Goal: Task Accomplishment & Management: Complete application form

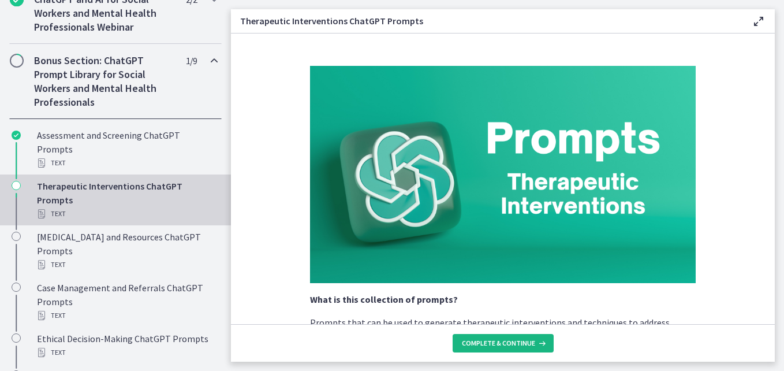
click at [490, 342] on span "Complete & continue" at bounding box center [498, 342] width 73 height 9
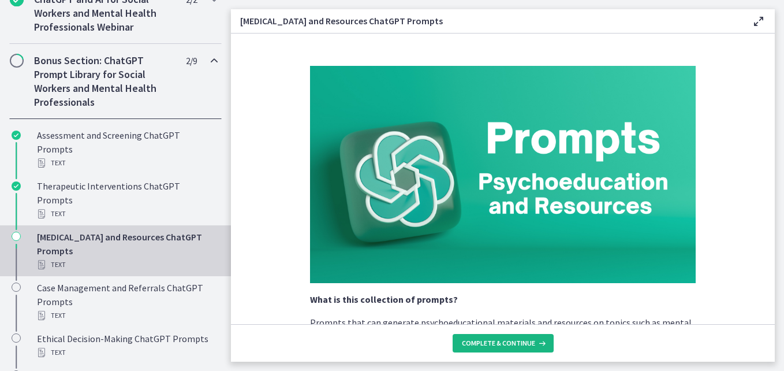
click at [490, 342] on span "Complete & continue" at bounding box center [498, 342] width 73 height 9
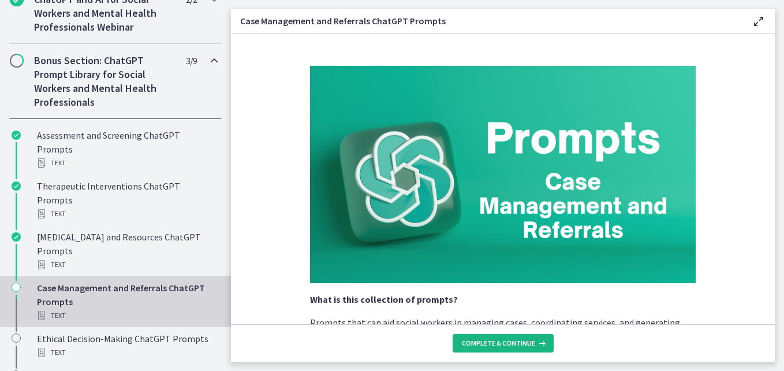
click at [490, 342] on span "Complete & continue" at bounding box center [498, 342] width 73 height 9
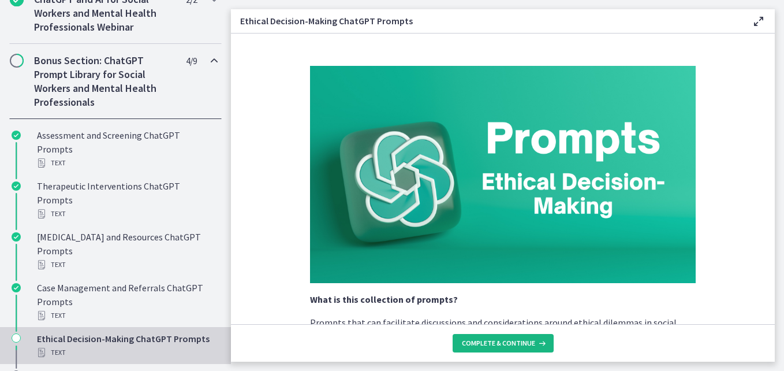
click at [490, 342] on span "Complete & continue" at bounding box center [498, 342] width 73 height 9
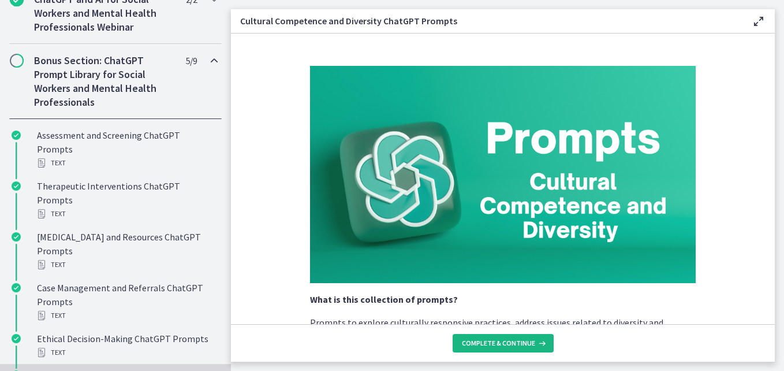
click at [506, 340] on span "Complete & continue" at bounding box center [498, 342] width 73 height 9
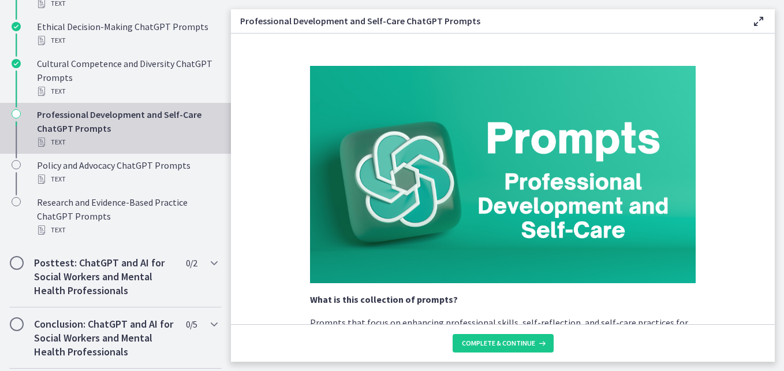
scroll to position [944, 0]
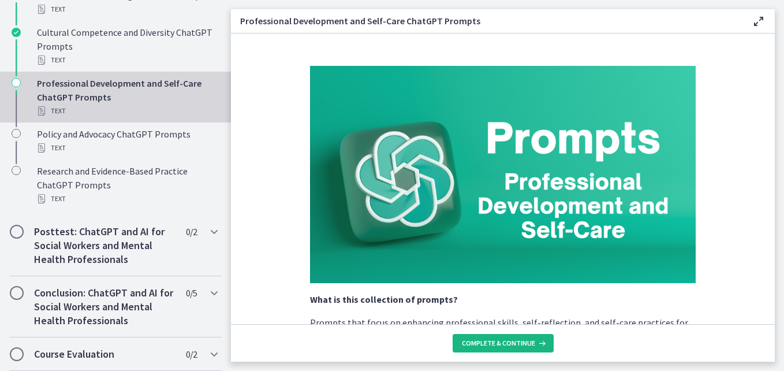
click at [468, 344] on span "Complete & continue" at bounding box center [498, 342] width 73 height 9
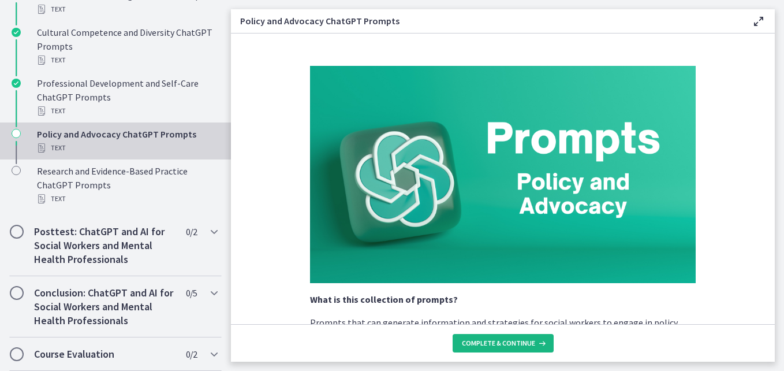
click at [468, 344] on span "Complete & continue" at bounding box center [498, 342] width 73 height 9
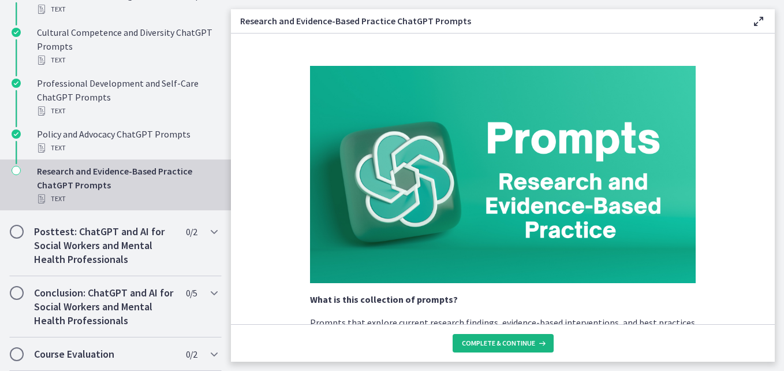
click at [468, 344] on span "Complete & continue" at bounding box center [498, 342] width 73 height 9
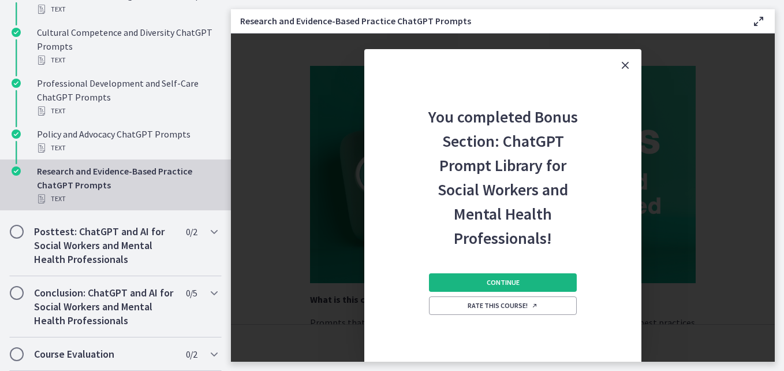
click at [510, 280] on span "Continue" at bounding box center [503, 282] width 33 height 9
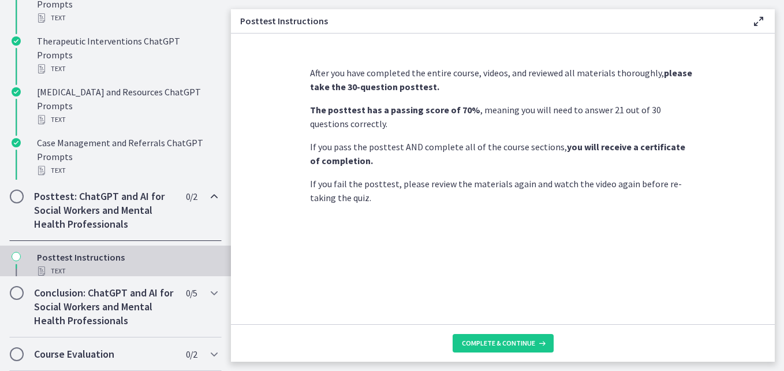
scroll to position [616, 0]
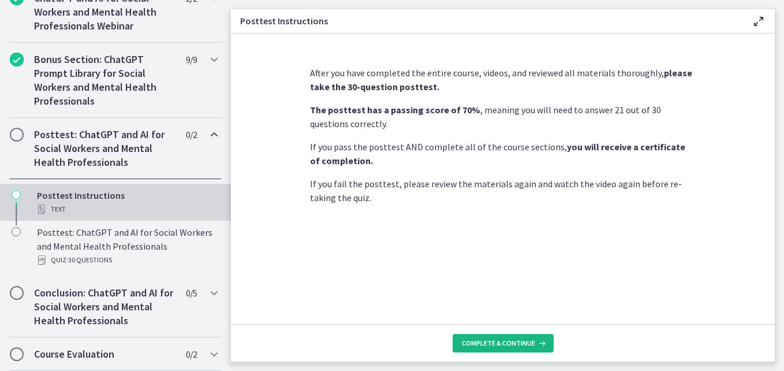
click at [476, 339] on span "Complete & continue" at bounding box center [498, 342] width 73 height 9
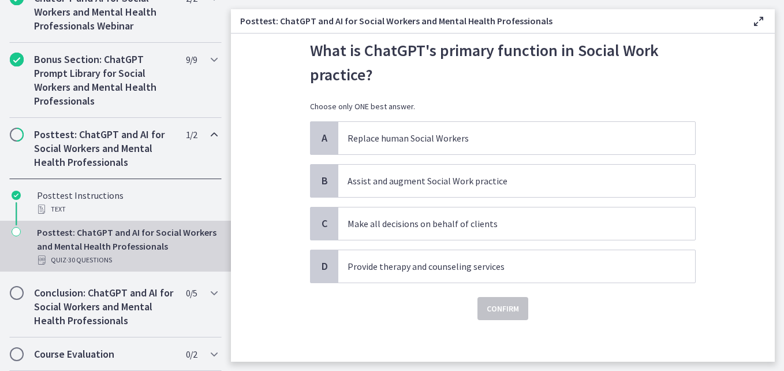
scroll to position [36, 0]
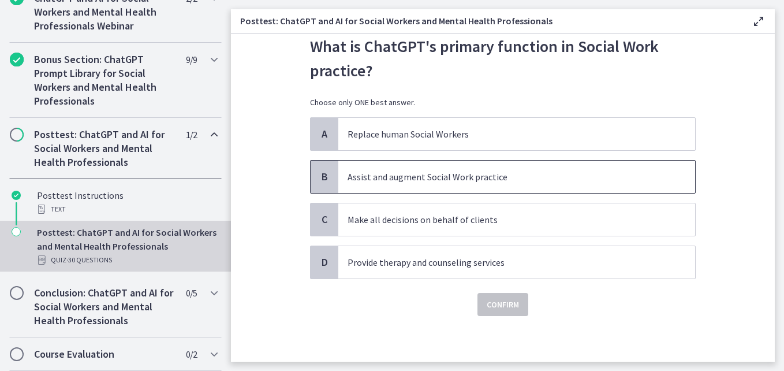
click at [398, 172] on p "Assist and augment Social Work practice" at bounding box center [505, 177] width 315 height 14
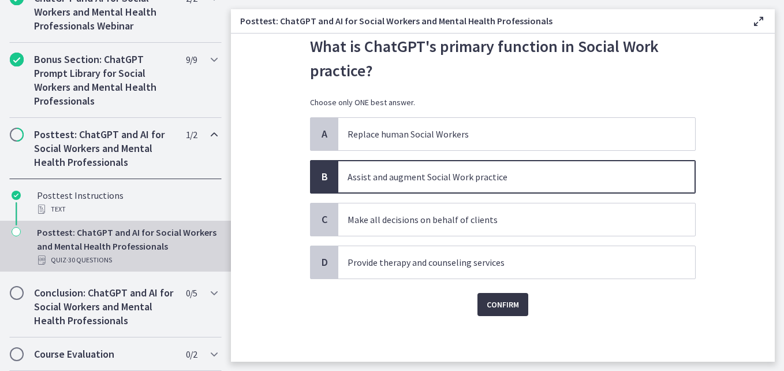
click at [502, 311] on button "Confirm" at bounding box center [503, 304] width 51 height 23
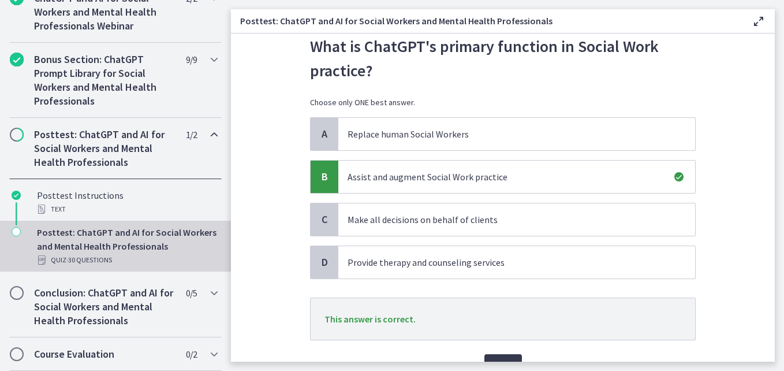
scroll to position [98, 0]
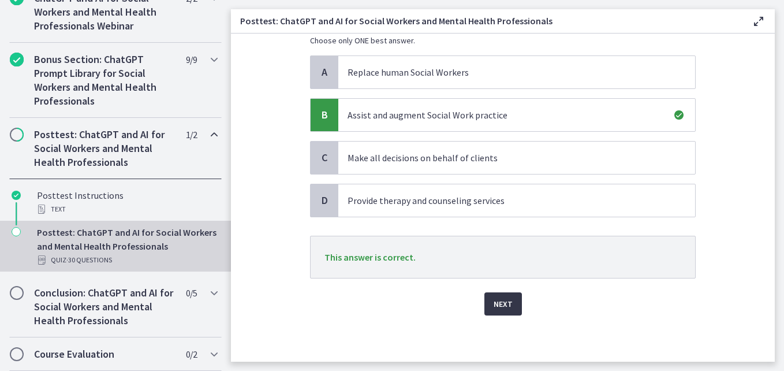
click at [505, 304] on span "Next" at bounding box center [503, 304] width 19 height 14
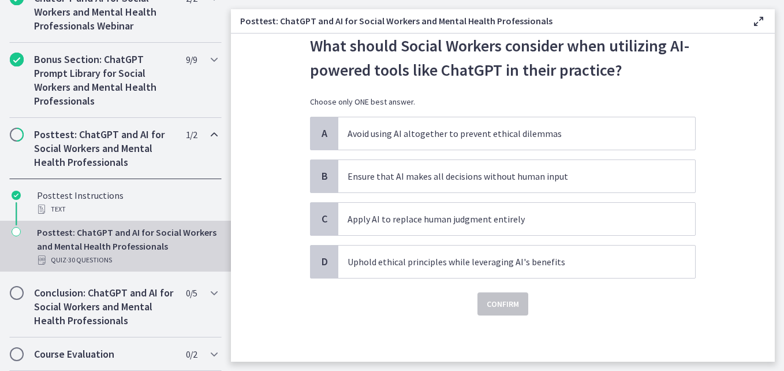
scroll to position [0, 0]
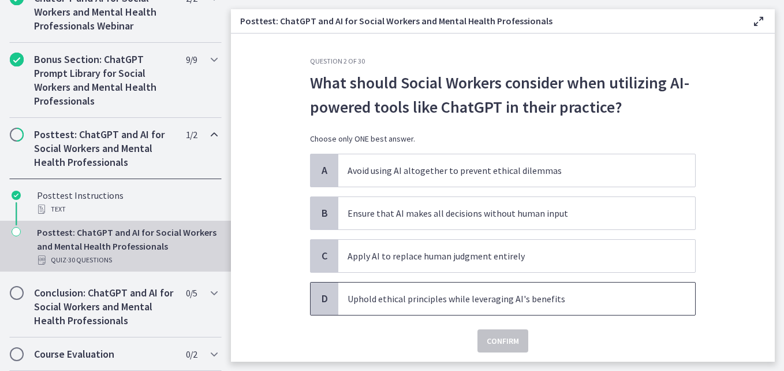
click at [438, 303] on p "Uphold ethical principles while leveraging AI's benefits" at bounding box center [505, 299] width 315 height 14
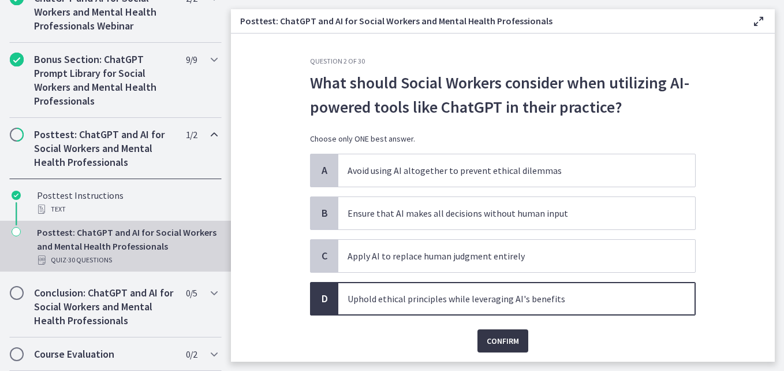
click at [509, 340] on span "Confirm" at bounding box center [503, 341] width 32 height 14
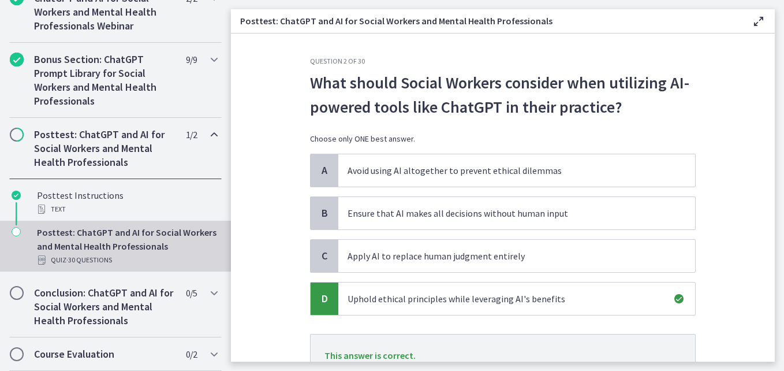
scroll to position [98, 0]
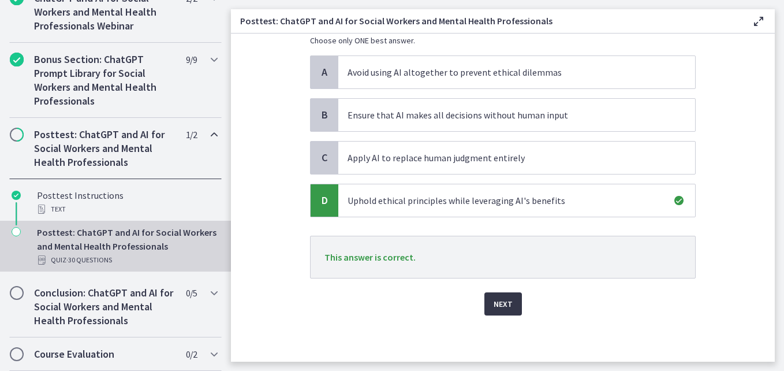
click at [504, 304] on span "Next" at bounding box center [503, 304] width 19 height 14
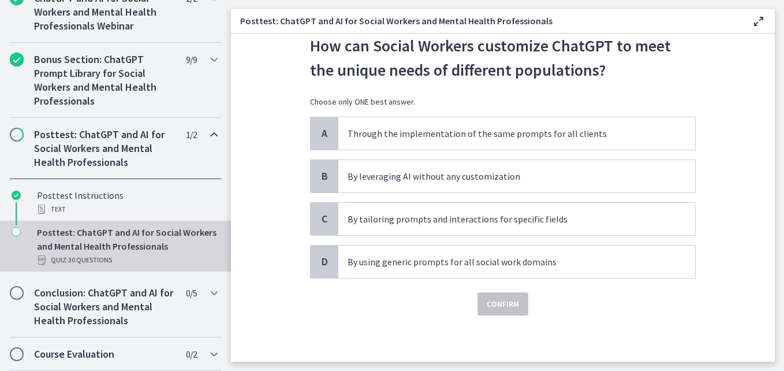
scroll to position [0, 0]
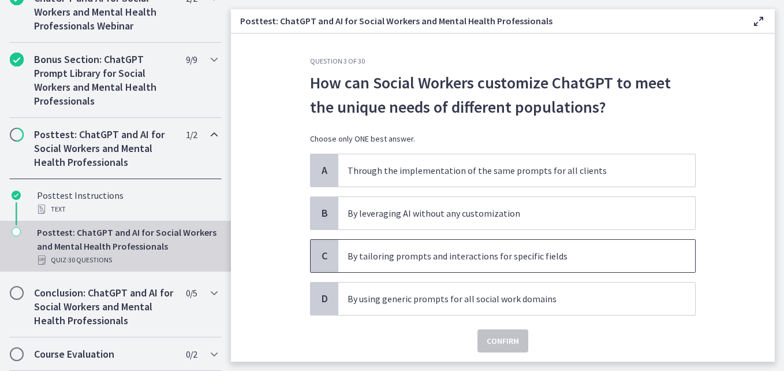
click at [482, 244] on span "By tailoring prompts and interactions for specific fields" at bounding box center [516, 256] width 357 height 32
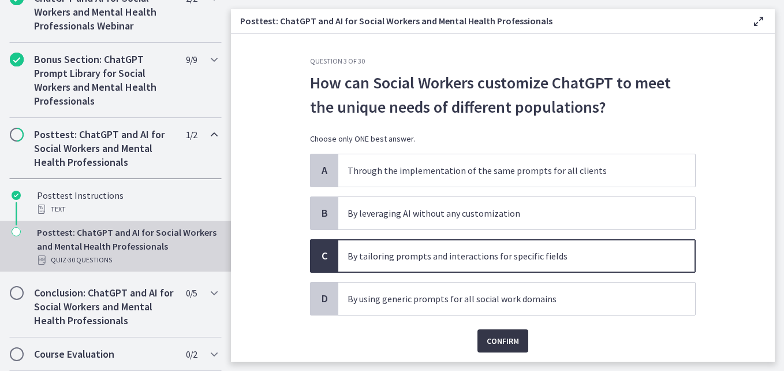
click at [487, 342] on span "Confirm" at bounding box center [503, 341] width 32 height 14
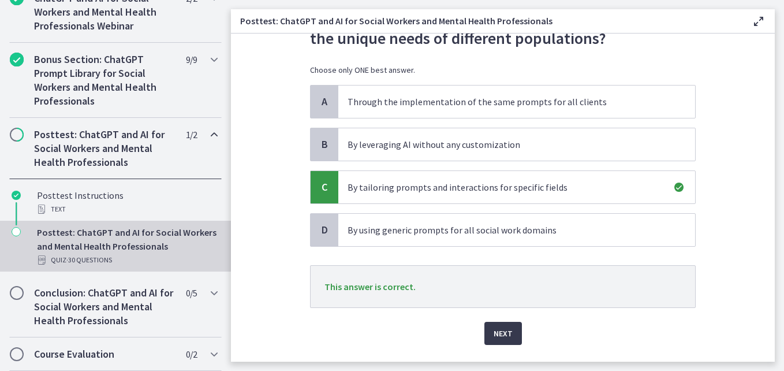
scroll to position [98, 0]
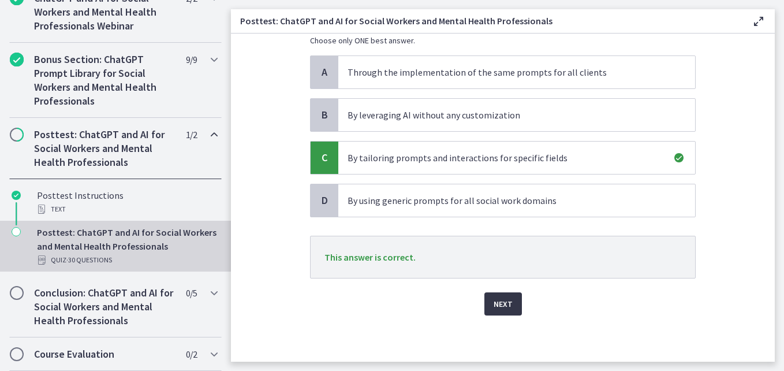
click at [501, 299] on span "Next" at bounding box center [503, 304] width 19 height 14
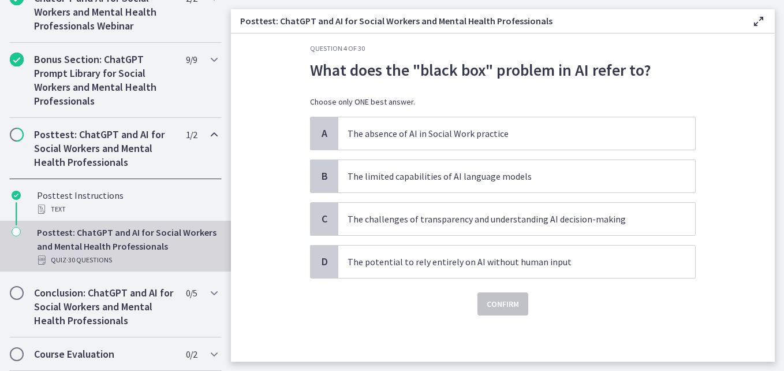
scroll to position [0, 0]
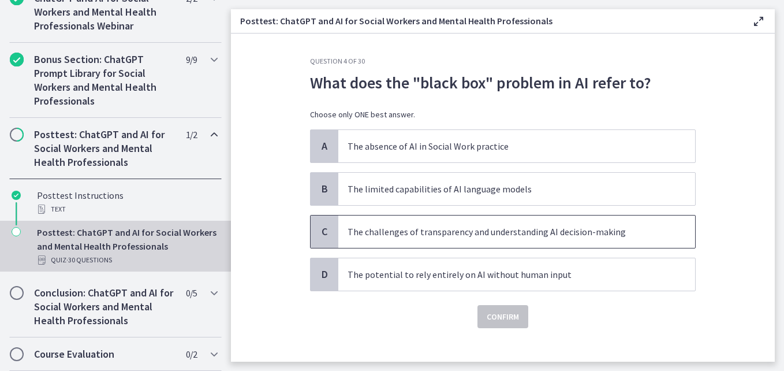
click at [464, 239] on span "The challenges of transparency and understanding AI decision-making" at bounding box center [516, 231] width 357 height 32
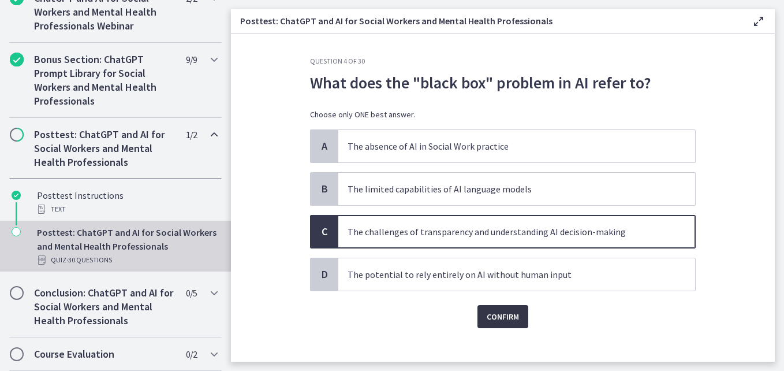
click at [497, 323] on button "Confirm" at bounding box center [503, 316] width 51 height 23
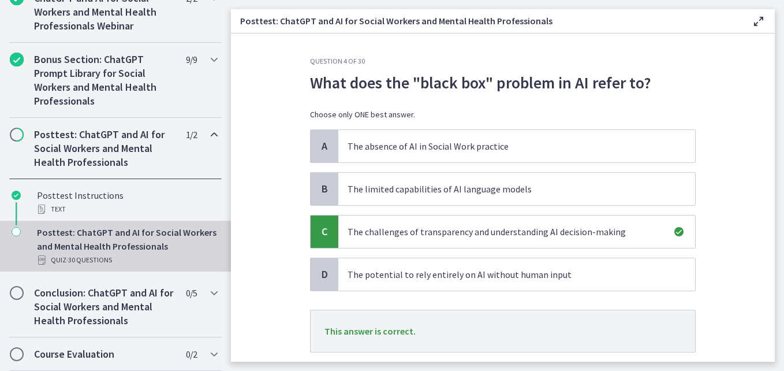
scroll to position [74, 0]
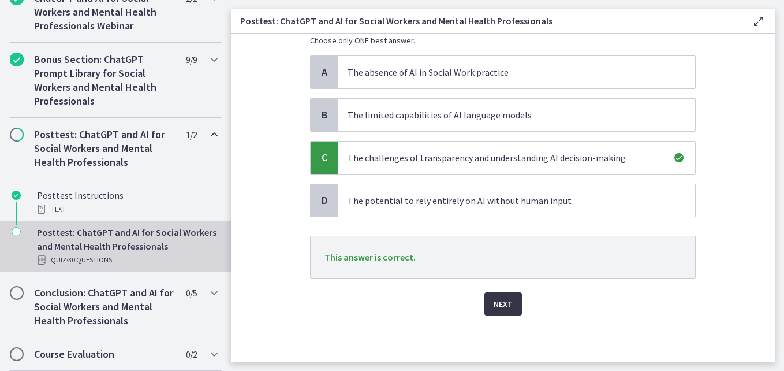
click at [513, 301] on button "Next" at bounding box center [503, 303] width 38 height 23
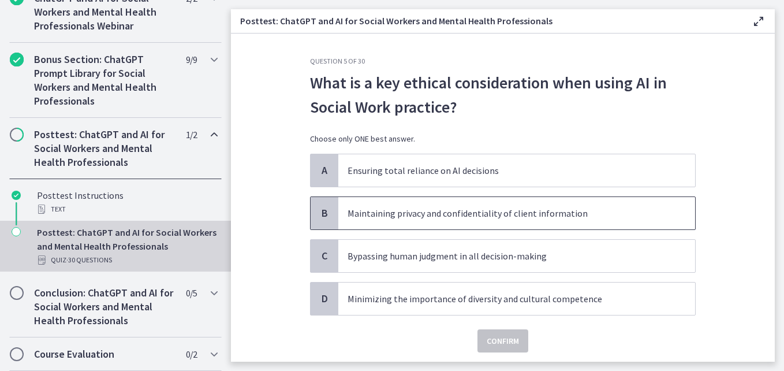
click at [497, 211] on p "Maintaining privacy and confidentiality of client information" at bounding box center [505, 213] width 315 height 14
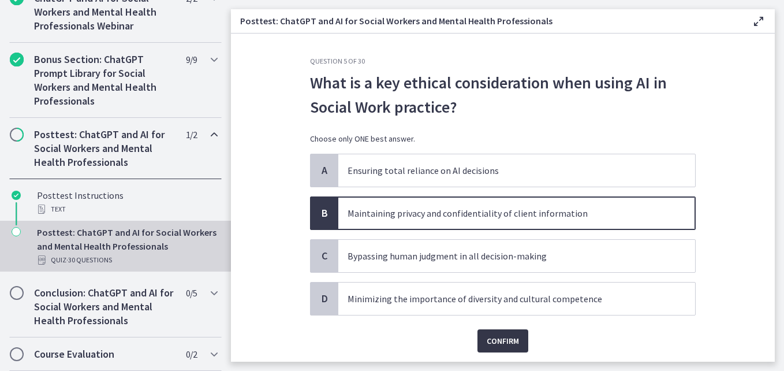
click at [493, 339] on span "Confirm" at bounding box center [503, 341] width 32 height 14
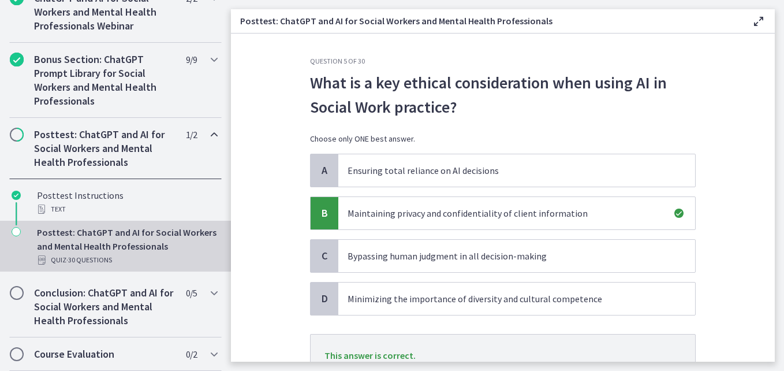
scroll to position [98, 0]
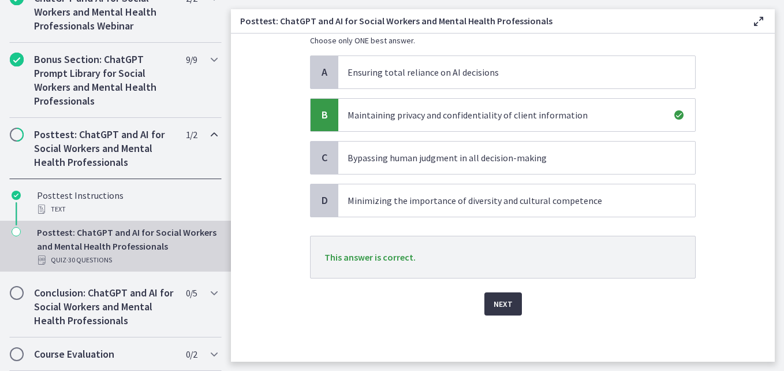
click at [494, 304] on span "Next" at bounding box center [503, 304] width 19 height 14
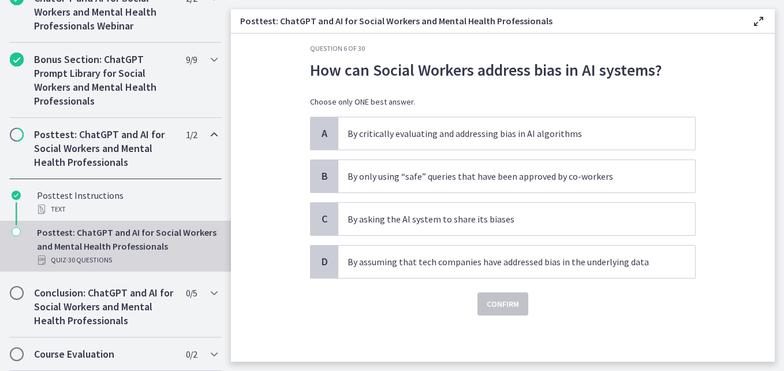
scroll to position [0, 0]
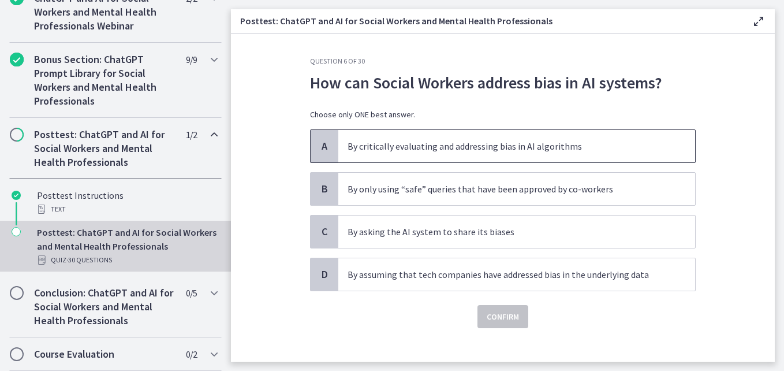
click at [569, 141] on p "By critically evaluating and addressing bias in AI algorithms" at bounding box center [505, 146] width 315 height 14
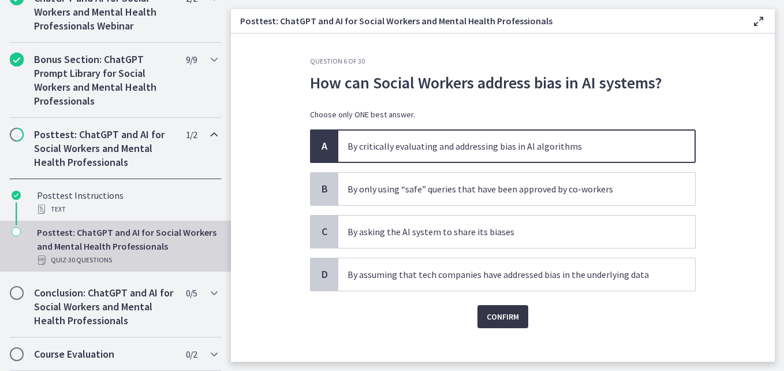
click at [502, 314] on span "Confirm" at bounding box center [503, 317] width 32 height 14
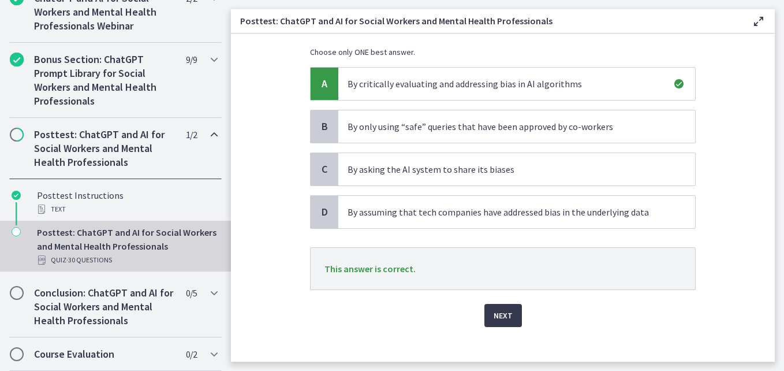
scroll to position [74, 0]
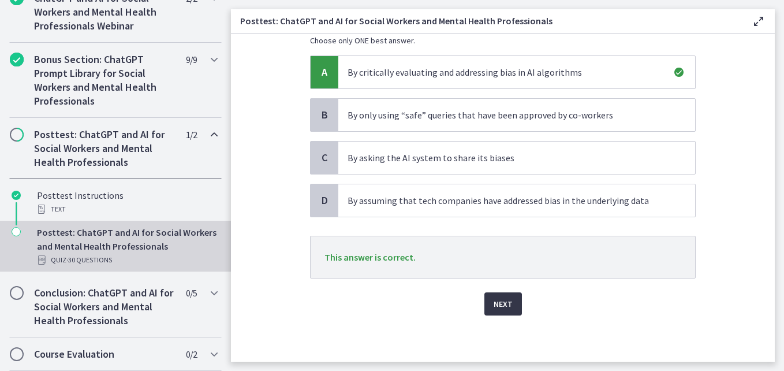
click at [515, 305] on button "Next" at bounding box center [503, 303] width 38 height 23
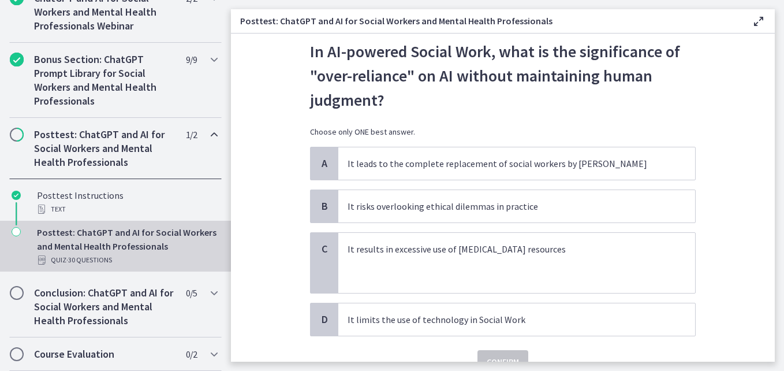
scroll to position [27, 0]
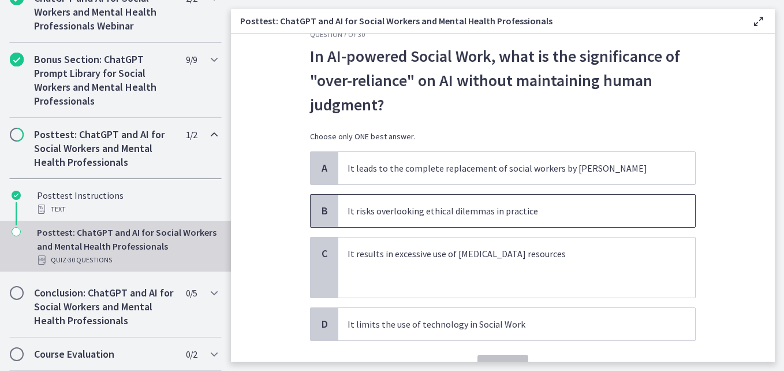
click at [524, 219] on span "It risks overlooking ethical dilemmas in practice" at bounding box center [516, 211] width 357 height 32
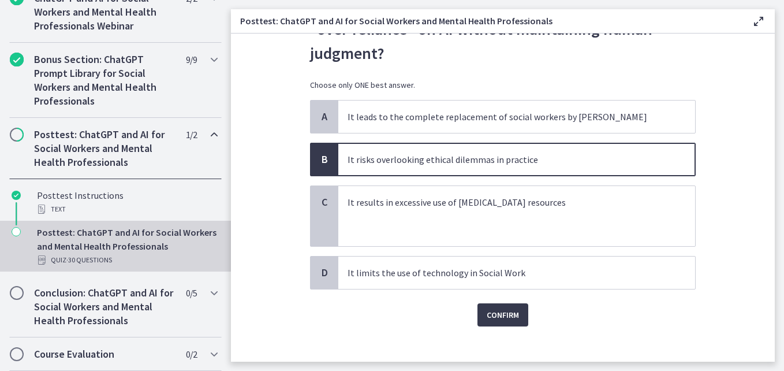
scroll to position [89, 0]
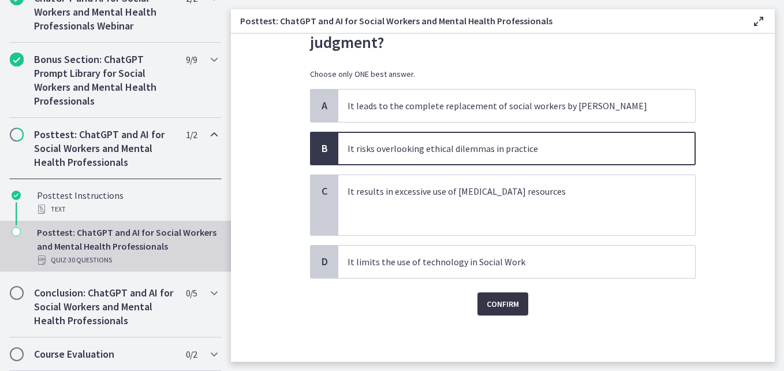
click at [487, 307] on span "Confirm" at bounding box center [503, 304] width 32 height 14
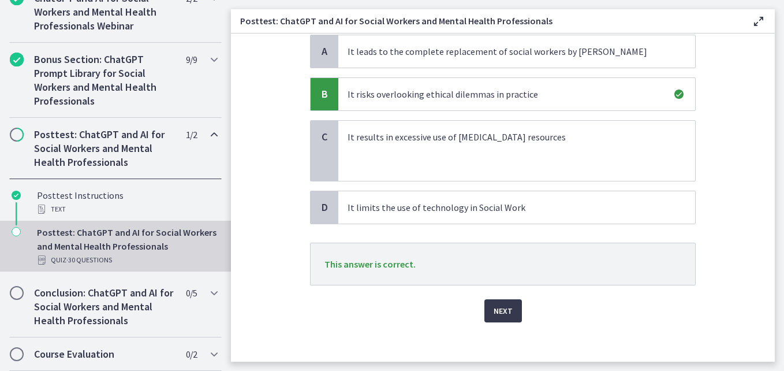
scroll to position [147, 0]
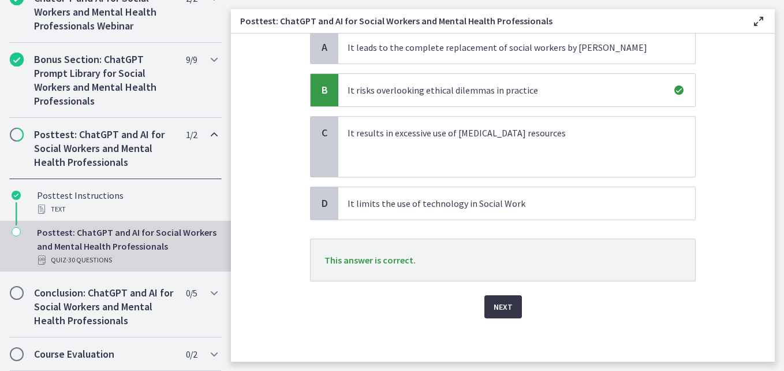
click at [495, 313] on span "Next" at bounding box center [503, 307] width 19 height 14
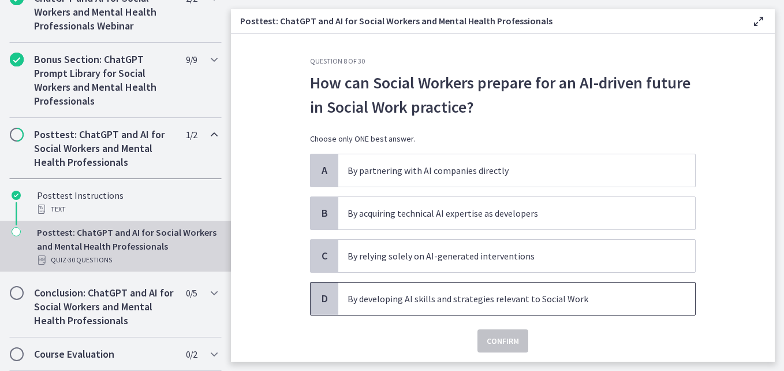
click at [495, 313] on span "By developing AI skills and strategies relevant to Social Work" at bounding box center [516, 298] width 357 height 32
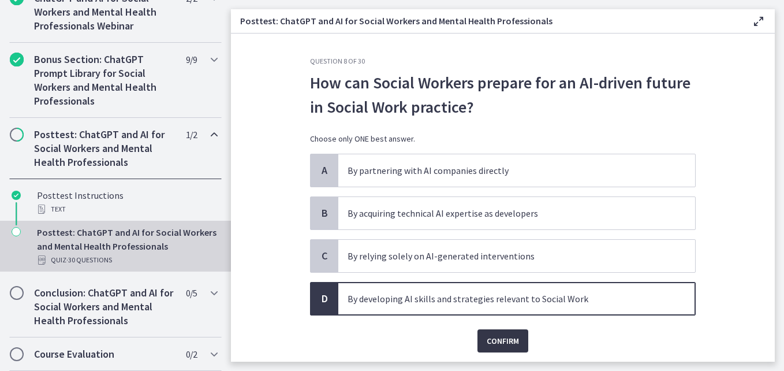
click at [494, 339] on span "Confirm" at bounding box center [503, 341] width 32 height 14
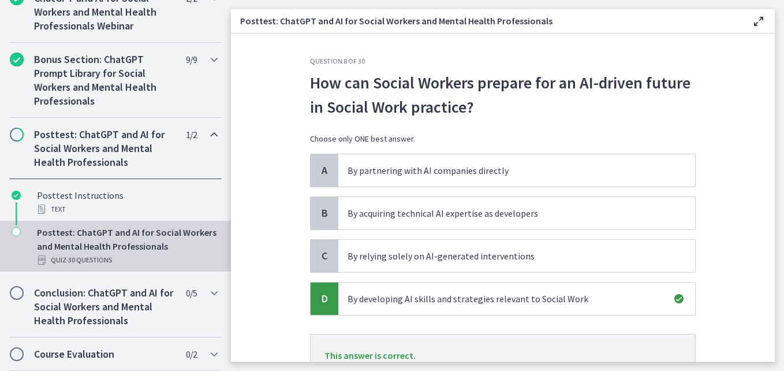
scroll to position [96, 0]
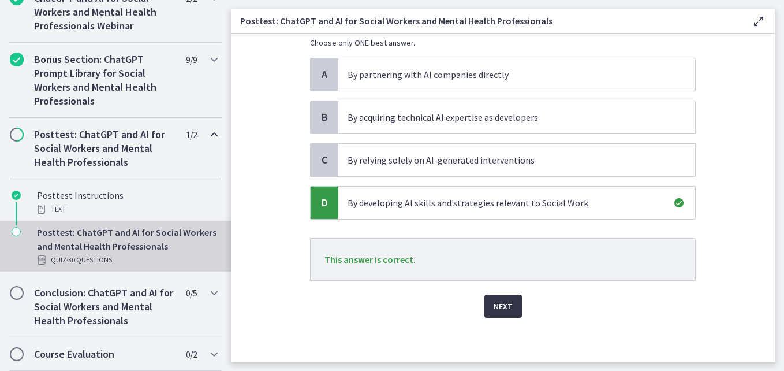
click at [499, 305] on span "Next" at bounding box center [503, 306] width 19 height 14
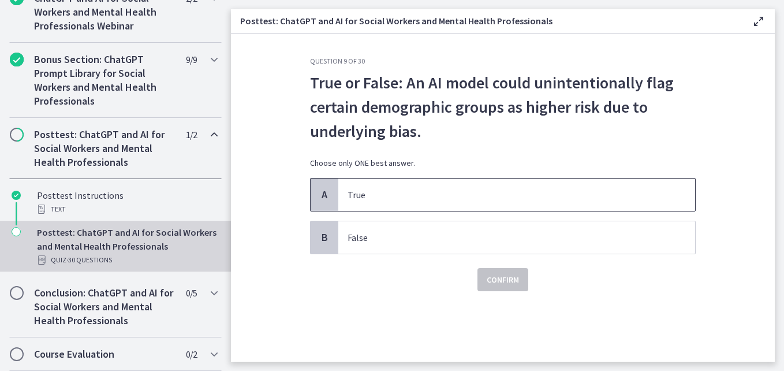
click at [400, 184] on span "True" at bounding box center [516, 194] width 357 height 32
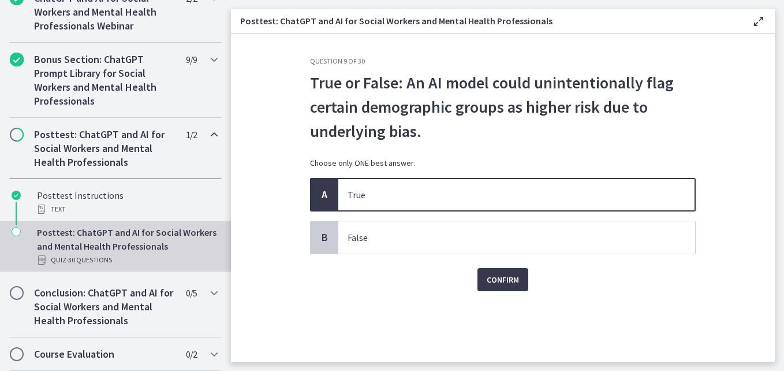
click at [400, 184] on span "True" at bounding box center [516, 194] width 357 height 32
click at [516, 278] on span "Confirm" at bounding box center [503, 280] width 32 height 14
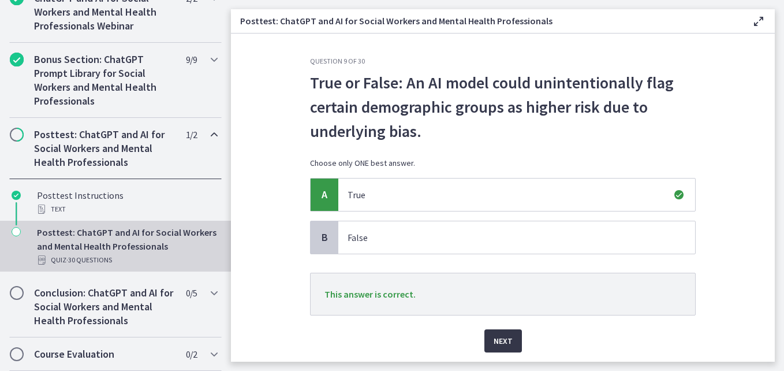
click at [507, 343] on span "Next" at bounding box center [503, 341] width 19 height 14
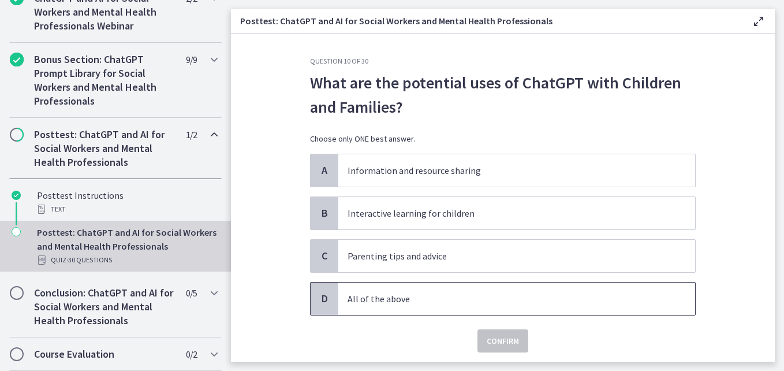
click at [389, 283] on span "All of the above" at bounding box center [516, 298] width 357 height 32
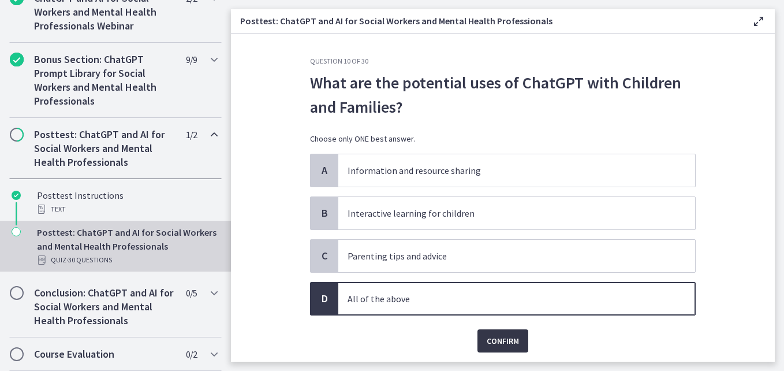
click at [491, 348] on button "Confirm" at bounding box center [503, 340] width 51 height 23
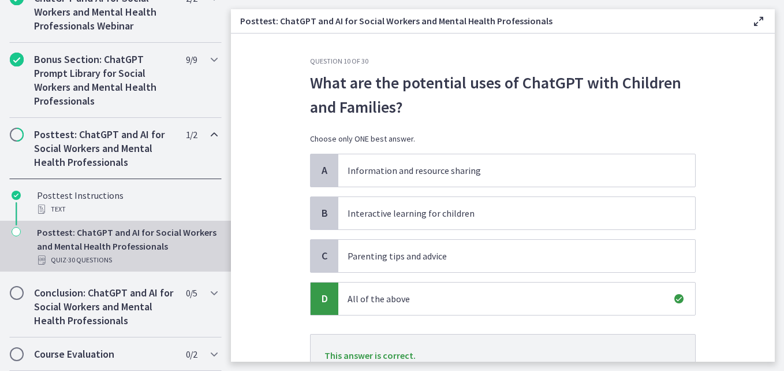
scroll to position [98, 0]
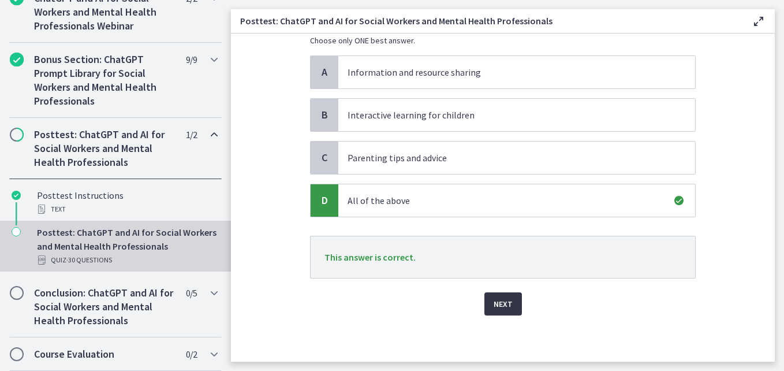
click at [509, 306] on button "Next" at bounding box center [503, 303] width 38 height 23
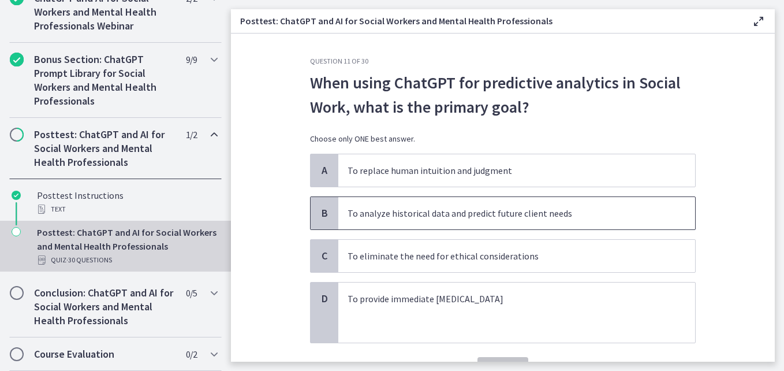
click at [498, 225] on span "To analyze historical data and predict future client needs" at bounding box center [516, 213] width 357 height 32
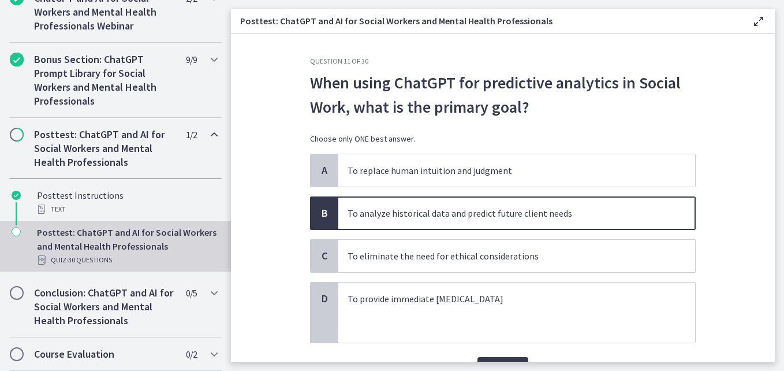
drag, startPoint x: 775, startPoint y: 144, endPoint x: 779, endPoint y: 189, distance: 44.6
click at [779, 189] on main "Posttest: ChatGPT and AI for Social Workers and Mental Health Professionals Ena…" at bounding box center [507, 185] width 553 height 371
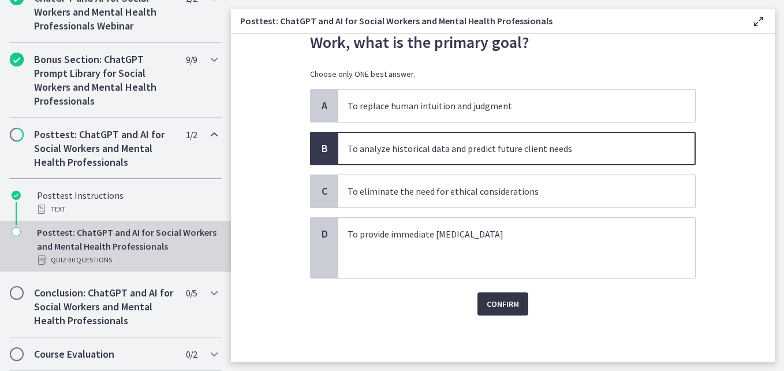
click at [498, 297] on span "Confirm" at bounding box center [503, 304] width 32 height 14
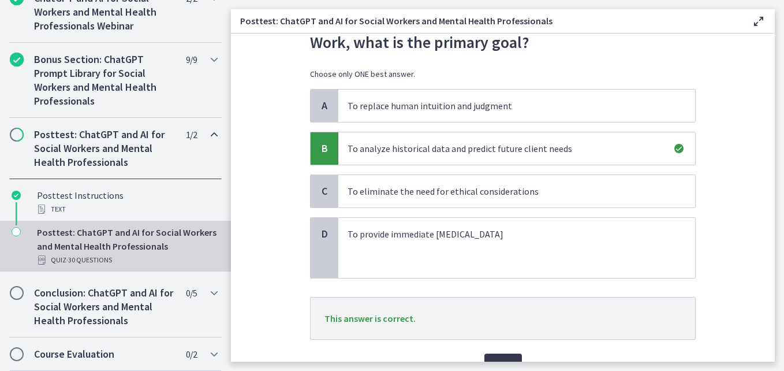
scroll to position [126, 0]
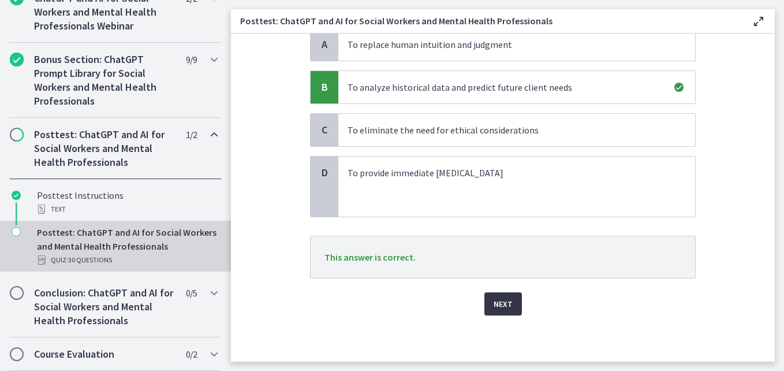
click at [515, 297] on button "Next" at bounding box center [503, 303] width 38 height 23
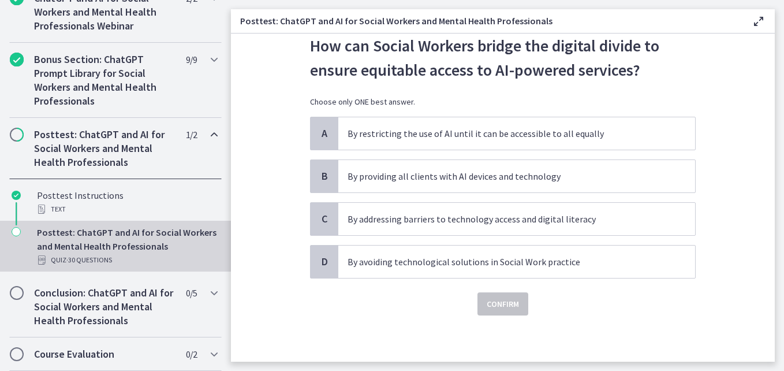
scroll to position [0, 0]
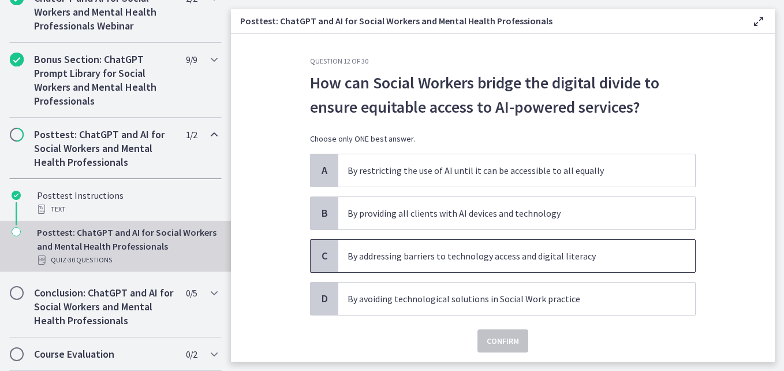
click at [497, 256] on p "By addressing barriers to technology access and digital literacy" at bounding box center [505, 256] width 315 height 14
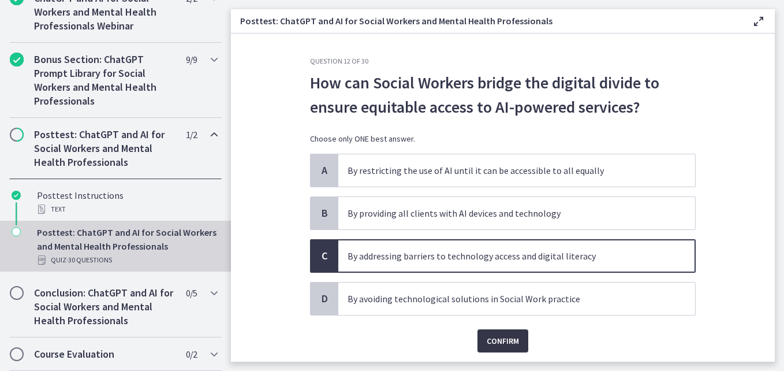
click at [493, 337] on span "Confirm" at bounding box center [503, 341] width 32 height 14
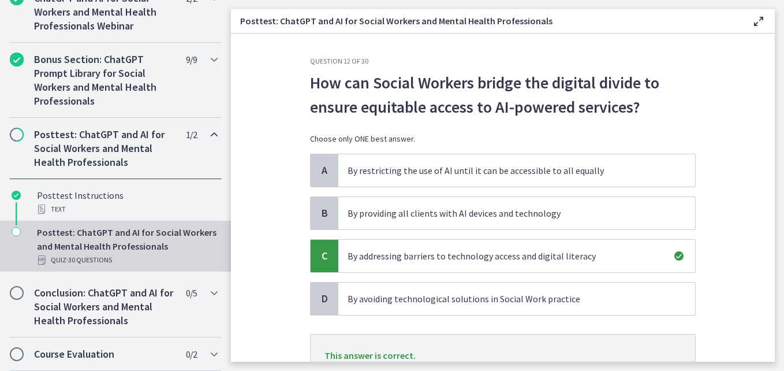
scroll to position [98, 0]
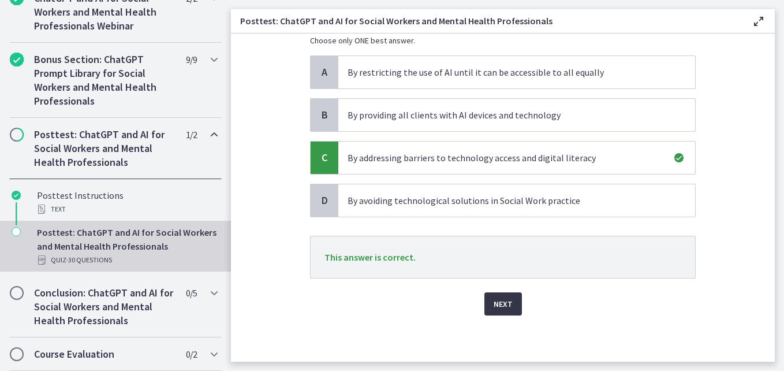
click at [500, 297] on span "Next" at bounding box center [503, 304] width 19 height 14
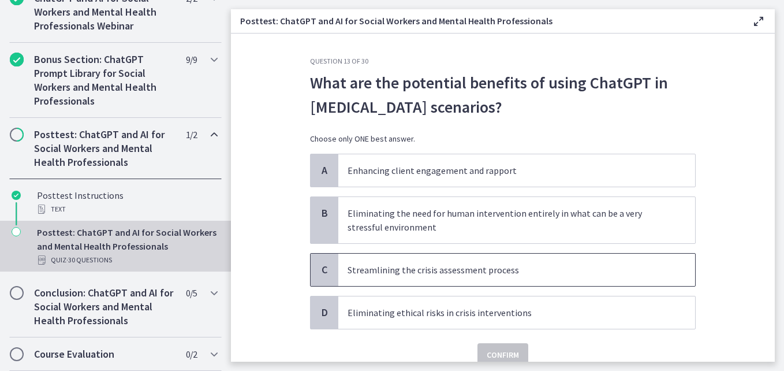
click at [480, 261] on span "Streamlining the crisis assessment process" at bounding box center [516, 270] width 357 height 32
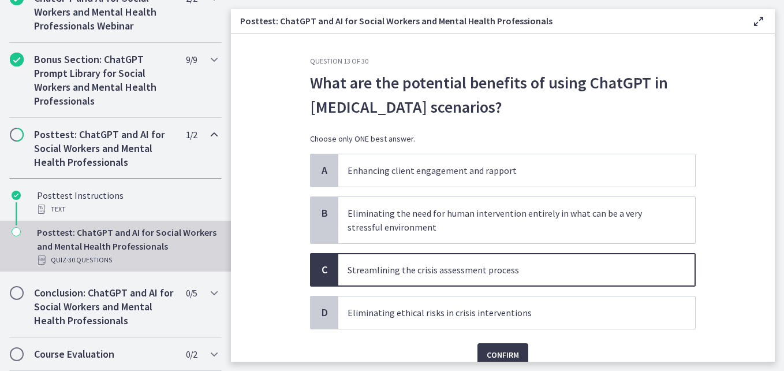
scroll to position [51, 0]
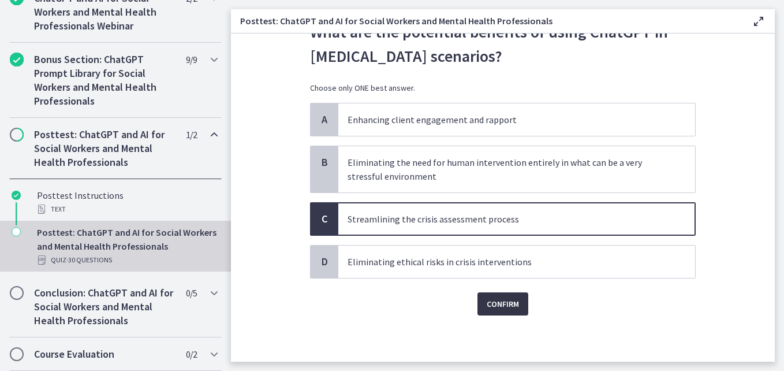
click at [496, 293] on button "Confirm" at bounding box center [503, 303] width 51 height 23
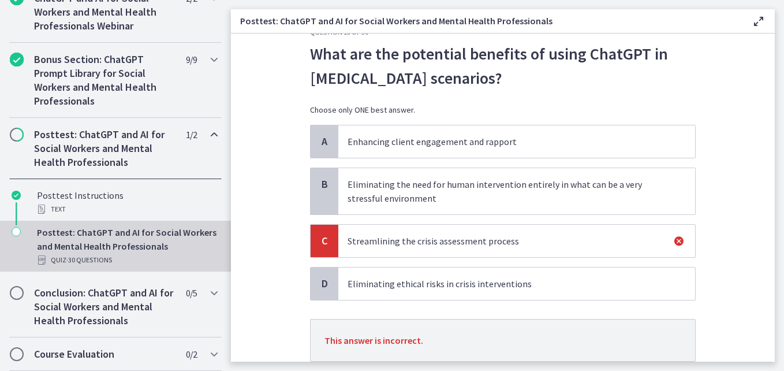
scroll to position [112, 0]
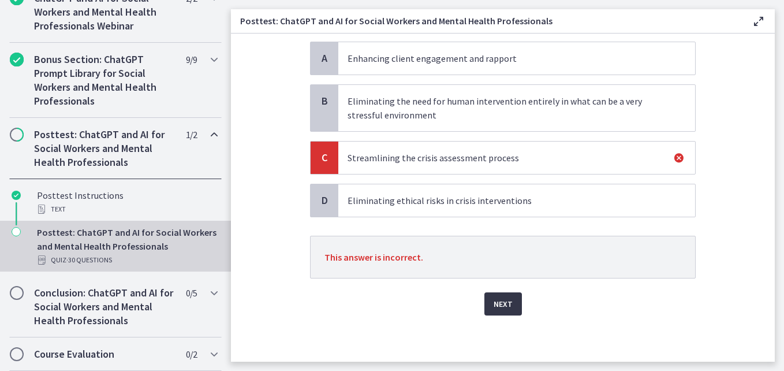
click at [499, 293] on button "Next" at bounding box center [503, 303] width 38 height 23
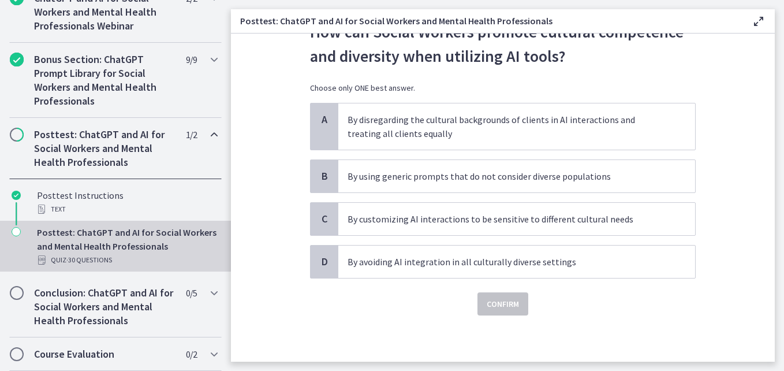
scroll to position [0, 0]
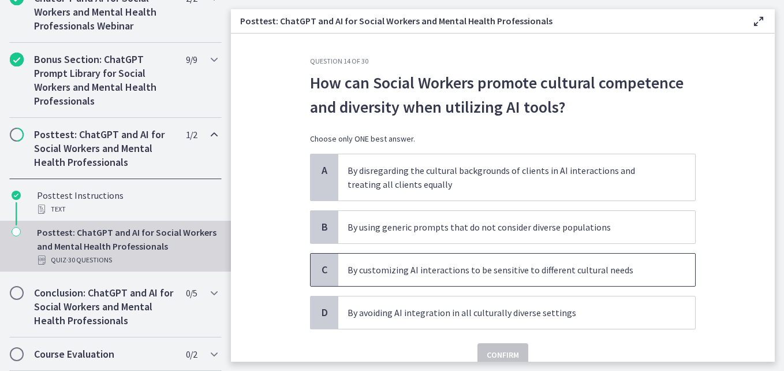
click at [477, 278] on span "By customizing AI interactions to be sensitive to different cultural needs" at bounding box center [516, 270] width 357 height 32
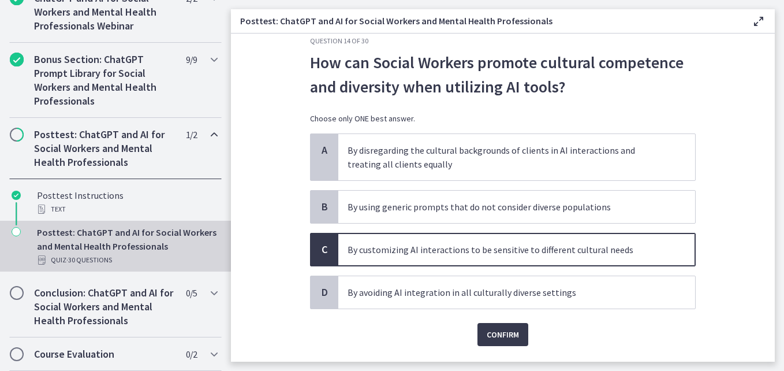
scroll to position [29, 0]
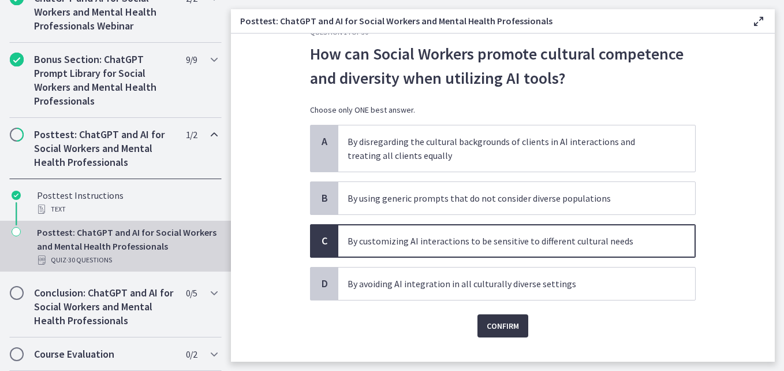
click at [487, 331] on span "Confirm" at bounding box center [503, 326] width 32 height 14
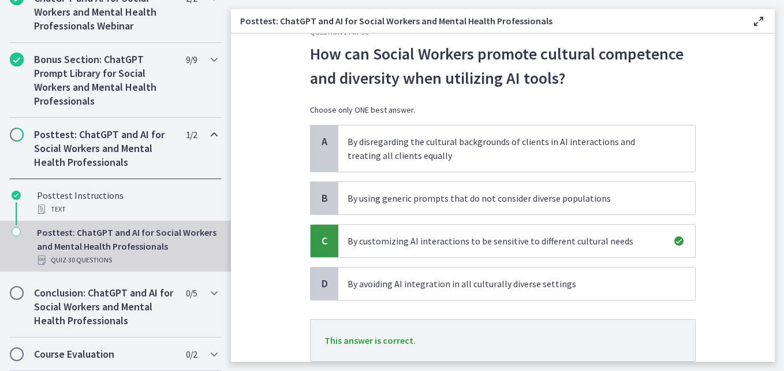
scroll to position [112, 0]
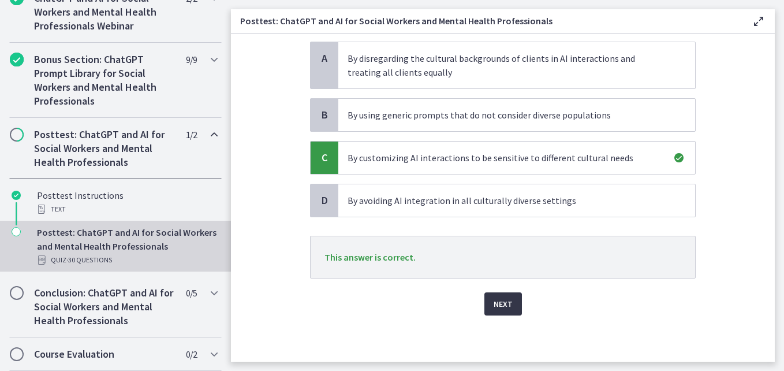
click at [496, 301] on span "Next" at bounding box center [503, 304] width 19 height 14
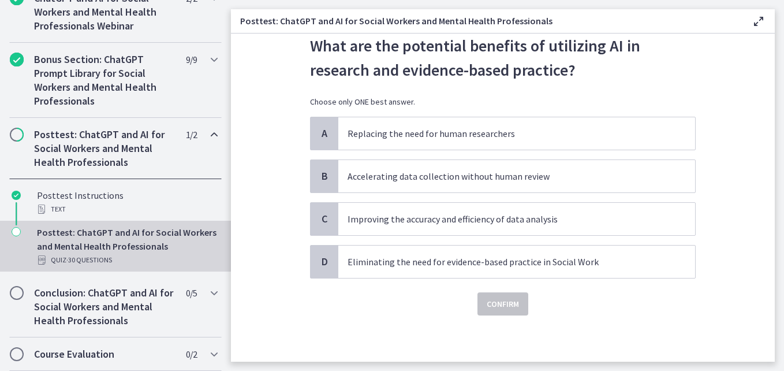
scroll to position [0, 0]
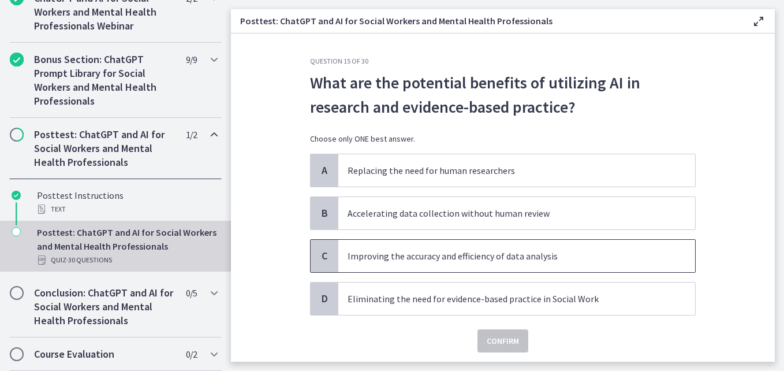
click at [559, 264] on span "Improving the accuracy and efficiency of data analysis" at bounding box center [516, 256] width 357 height 32
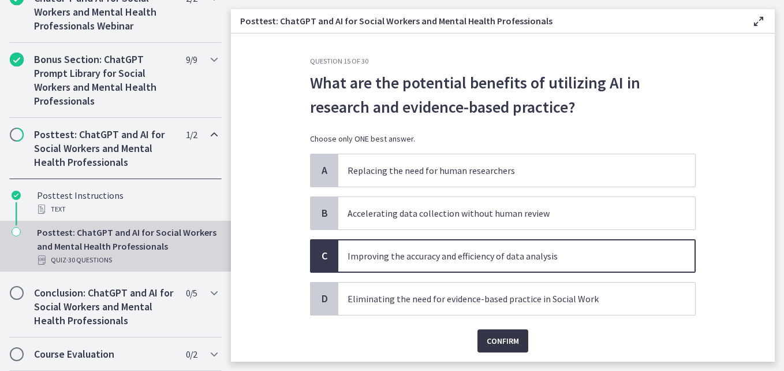
click at [510, 346] on span "Confirm" at bounding box center [503, 341] width 32 height 14
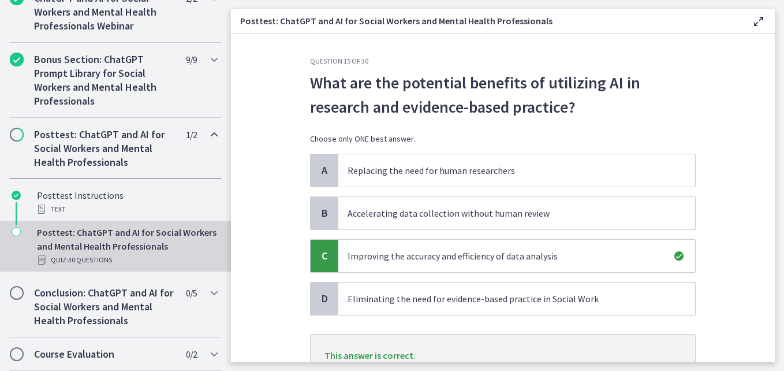
scroll to position [98, 0]
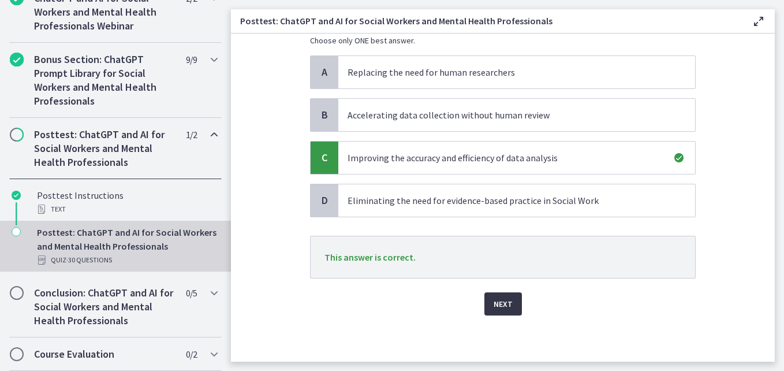
click at [502, 306] on span "Next" at bounding box center [503, 304] width 19 height 14
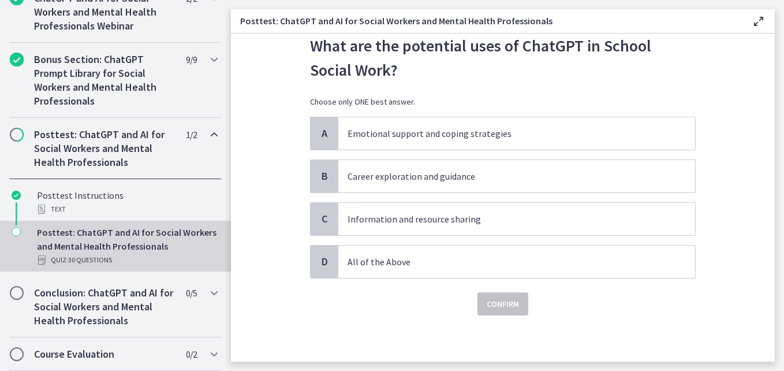
scroll to position [0, 0]
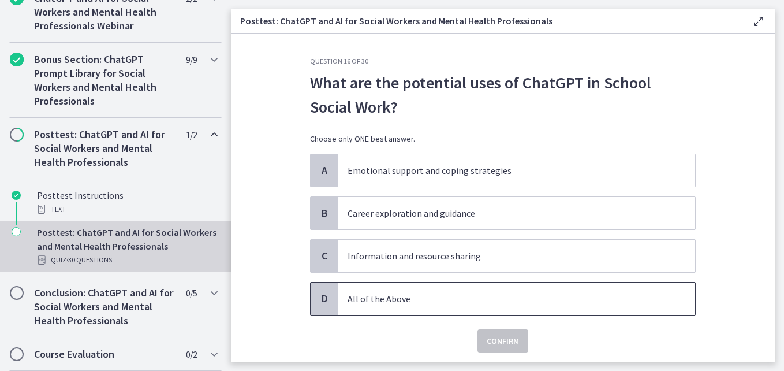
click at [497, 305] on p "All of the Above" at bounding box center [505, 299] width 315 height 14
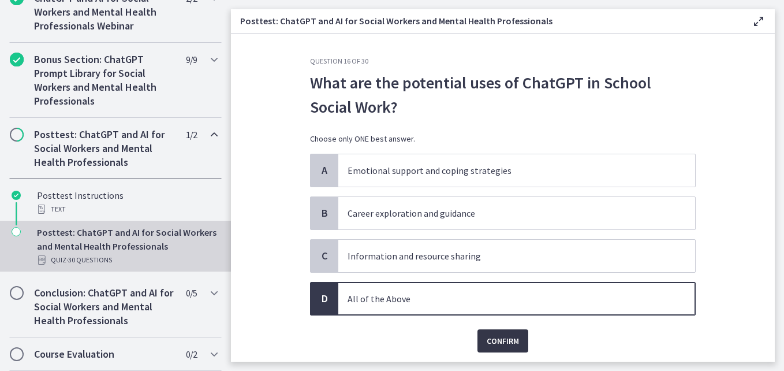
click at [493, 339] on span "Confirm" at bounding box center [503, 341] width 32 height 14
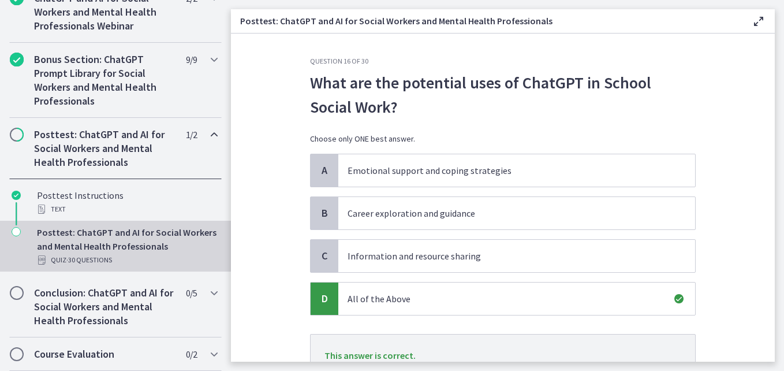
scroll to position [98, 0]
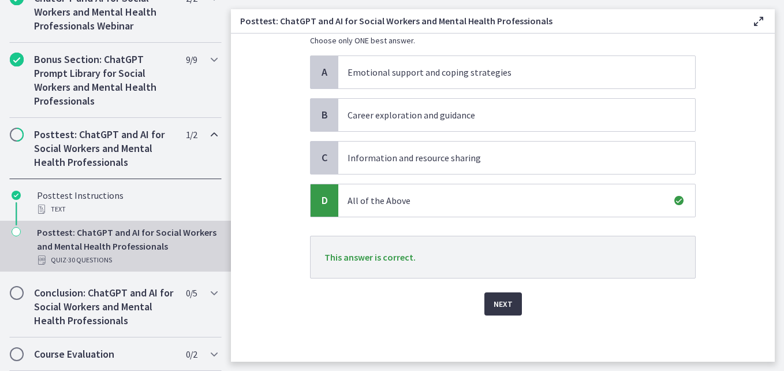
click at [504, 310] on span "Next" at bounding box center [503, 304] width 19 height 14
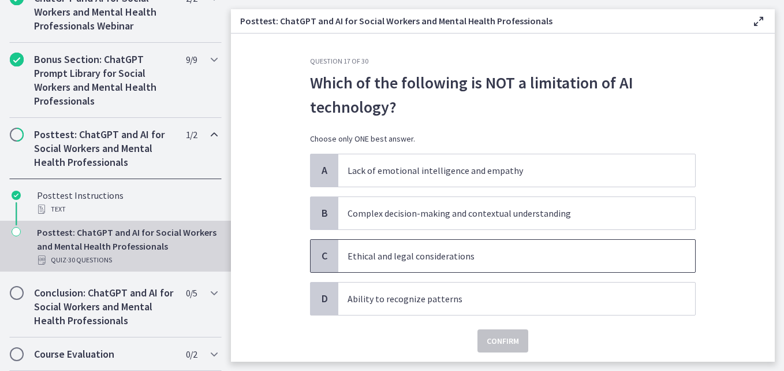
click at [464, 251] on p "Ethical and legal considerations" at bounding box center [505, 256] width 315 height 14
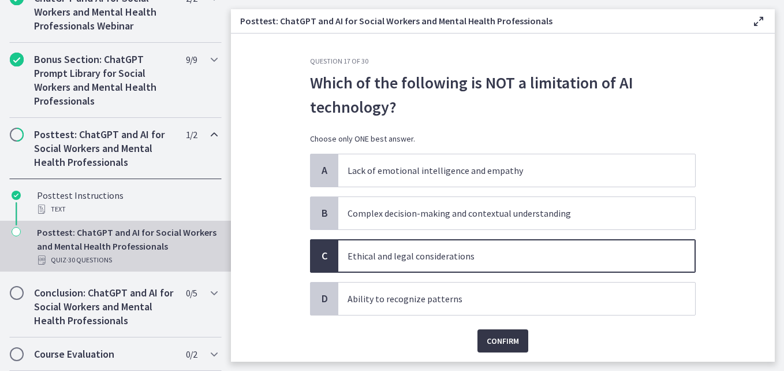
click at [489, 338] on span "Confirm" at bounding box center [503, 341] width 32 height 14
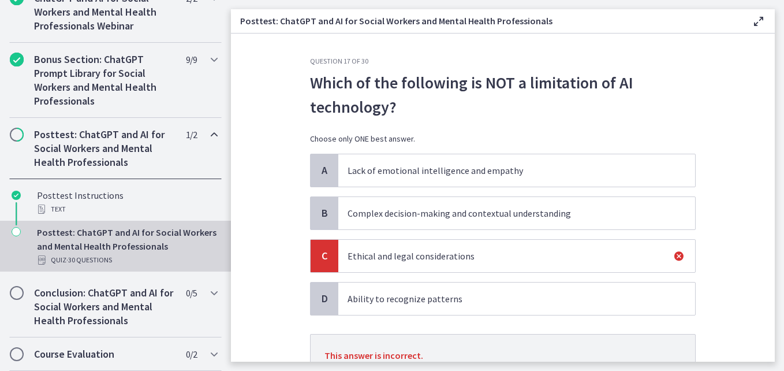
scroll to position [98, 0]
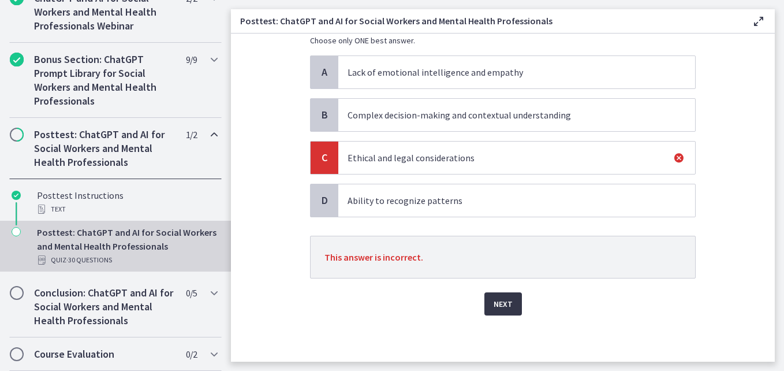
click at [508, 303] on span "Next" at bounding box center [503, 304] width 19 height 14
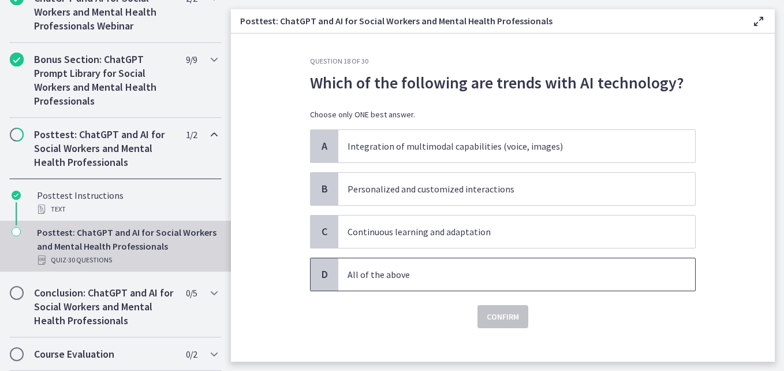
click at [453, 284] on span "All of the above" at bounding box center [516, 274] width 357 height 32
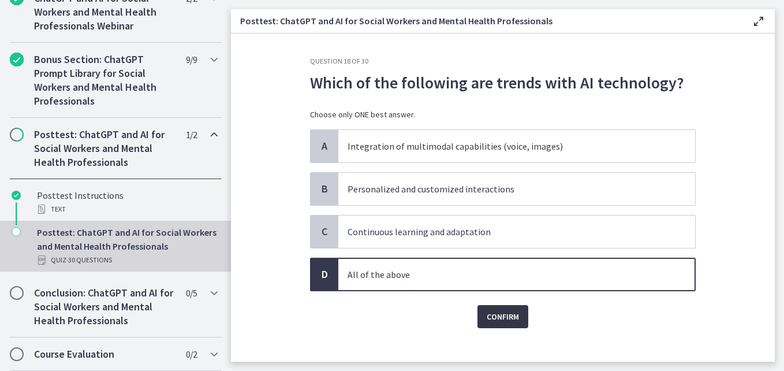
click at [487, 315] on span "Confirm" at bounding box center [503, 317] width 32 height 14
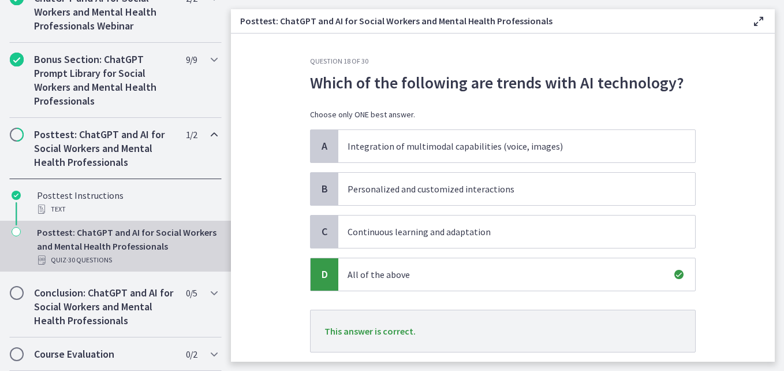
scroll to position [74, 0]
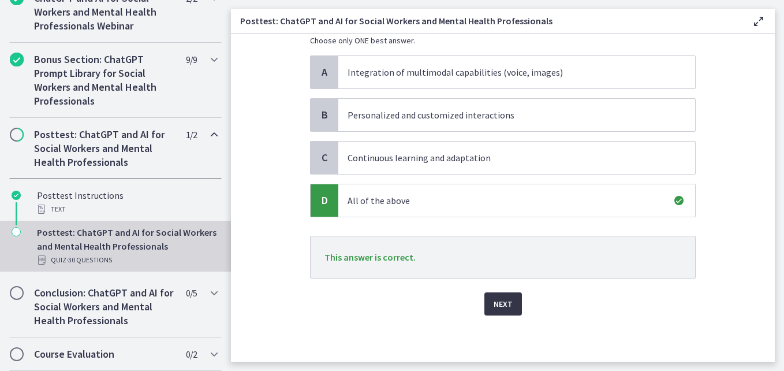
click at [512, 306] on button "Next" at bounding box center [503, 303] width 38 height 23
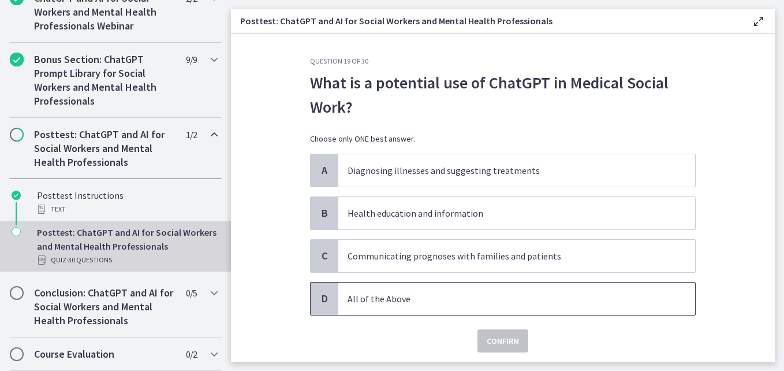
click at [441, 315] on div "D All of the Above" at bounding box center [503, 298] width 386 height 33
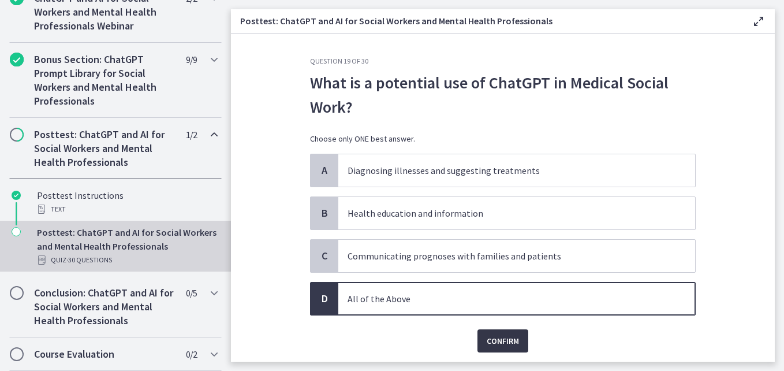
click at [500, 343] on span "Confirm" at bounding box center [503, 341] width 32 height 14
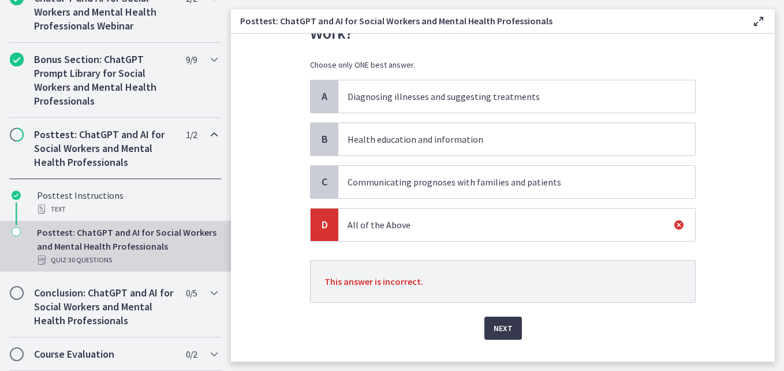
scroll to position [84, 0]
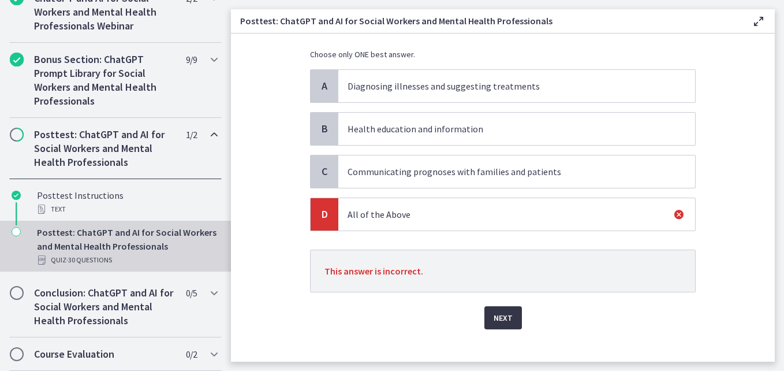
click at [508, 320] on button "Next" at bounding box center [503, 317] width 38 height 23
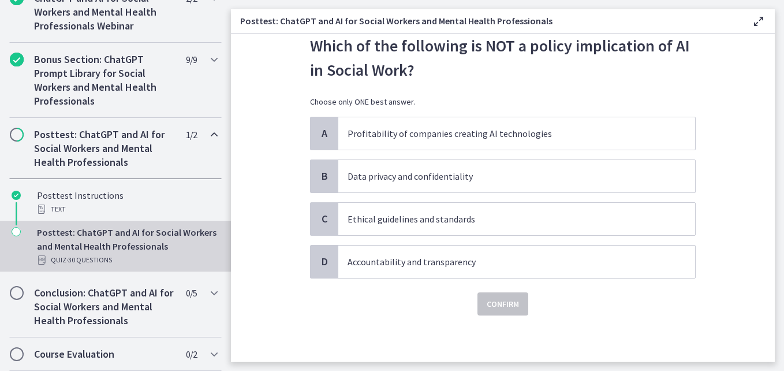
scroll to position [0, 0]
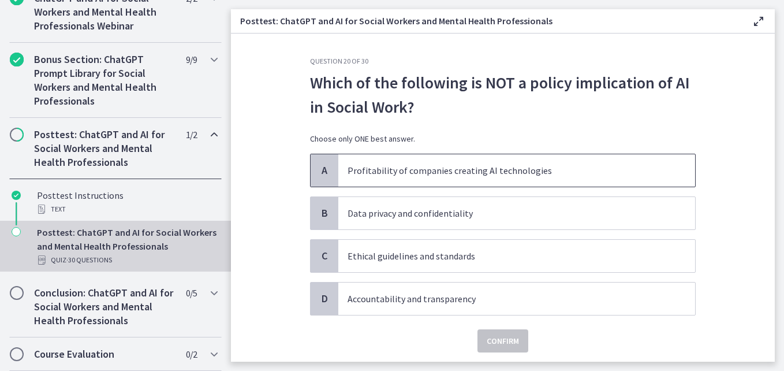
click at [501, 177] on p "Profitability of companies creating AI technologies" at bounding box center [505, 170] width 315 height 14
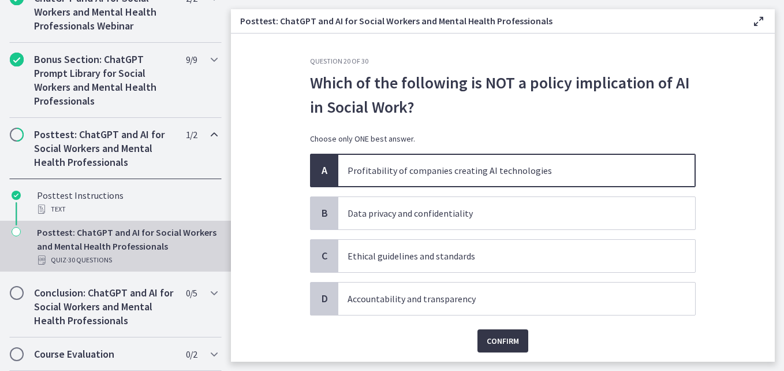
click at [479, 335] on button "Confirm" at bounding box center [503, 340] width 51 height 23
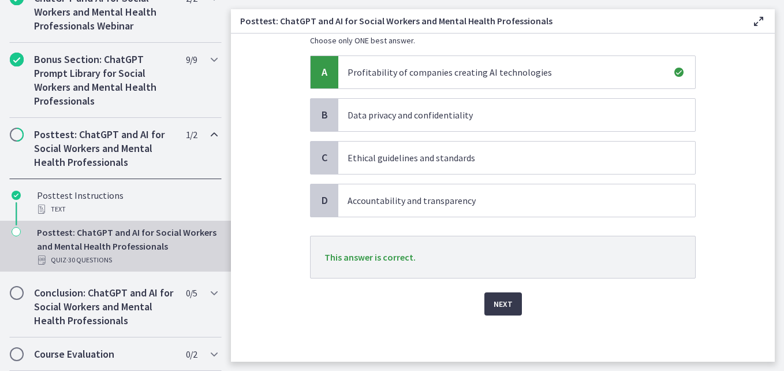
scroll to position [97, 0]
click at [495, 302] on span "Next" at bounding box center [503, 305] width 19 height 14
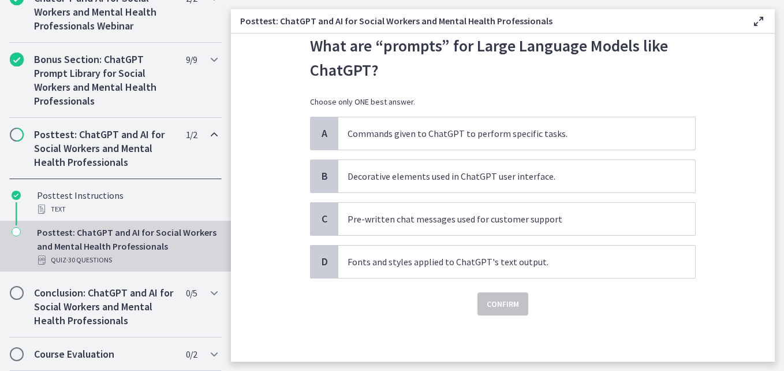
scroll to position [0, 0]
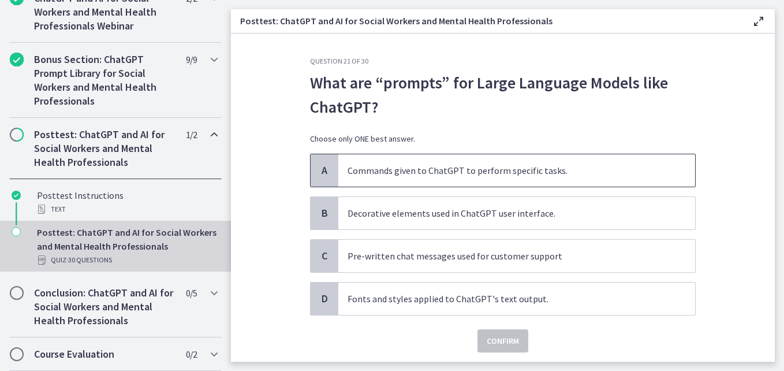
click at [365, 160] on span "Commands given to ChatGPT to perform specific tasks." at bounding box center [516, 170] width 357 height 32
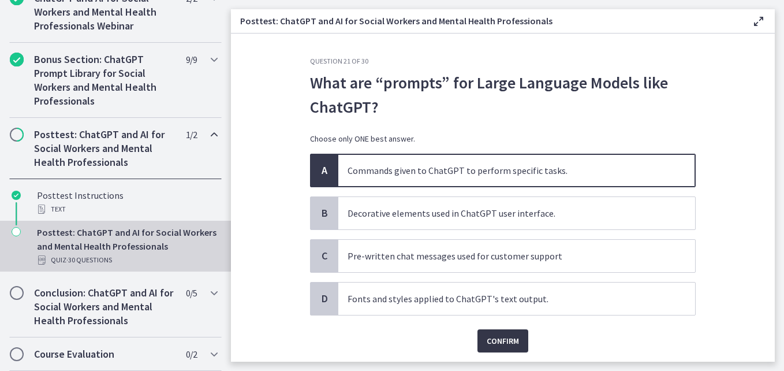
click at [506, 336] on span "Confirm" at bounding box center [503, 341] width 32 height 14
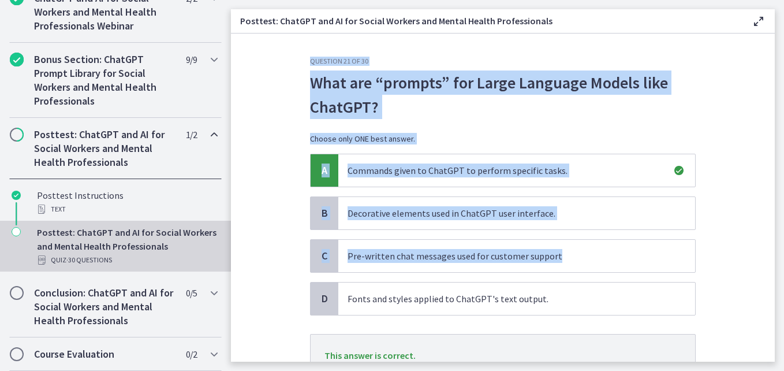
drag, startPoint x: 775, startPoint y: 251, endPoint x: 767, endPoint y: 256, distance: 9.6
click at [767, 256] on main "Posttest: ChatGPT and AI for Social Workers and Mental Health Professionals Ena…" at bounding box center [507, 185] width 553 height 371
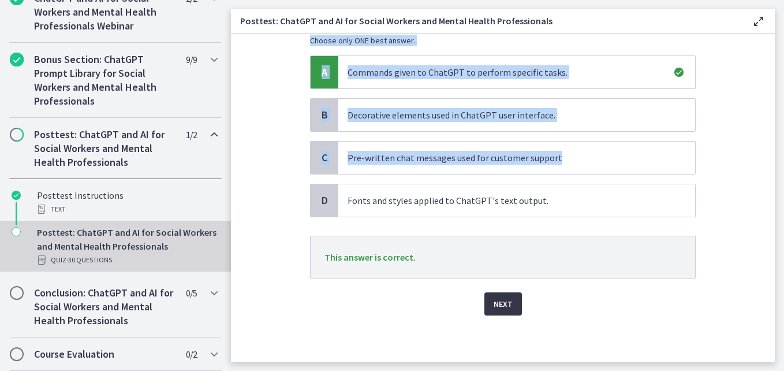
click at [497, 312] on button "Next" at bounding box center [503, 303] width 38 height 23
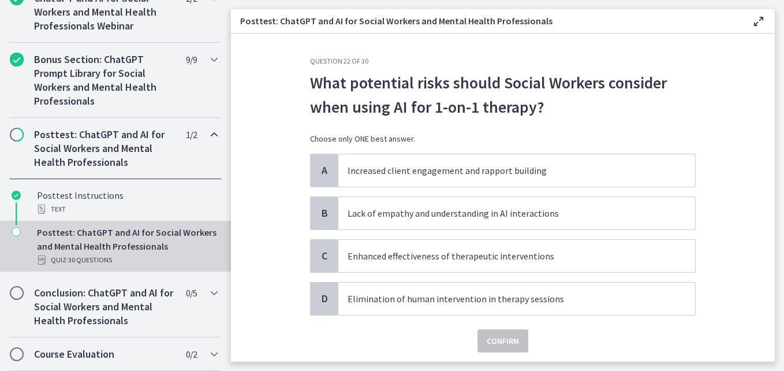
click at [436, 333] on div "Confirm" at bounding box center [503, 333] width 386 height 37
click at [470, 221] on span "Lack of empathy and understanding in AI interactions" at bounding box center [516, 213] width 357 height 32
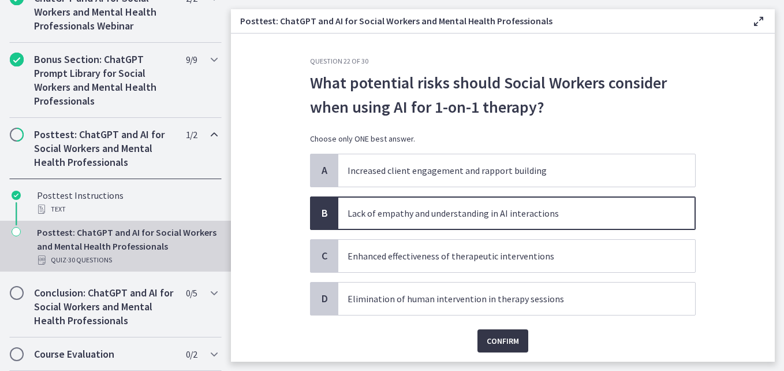
click at [489, 344] on span "Confirm" at bounding box center [503, 341] width 32 height 14
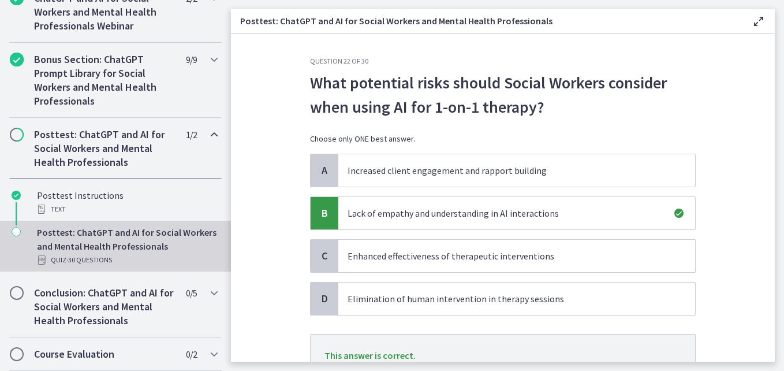
scroll to position [98, 0]
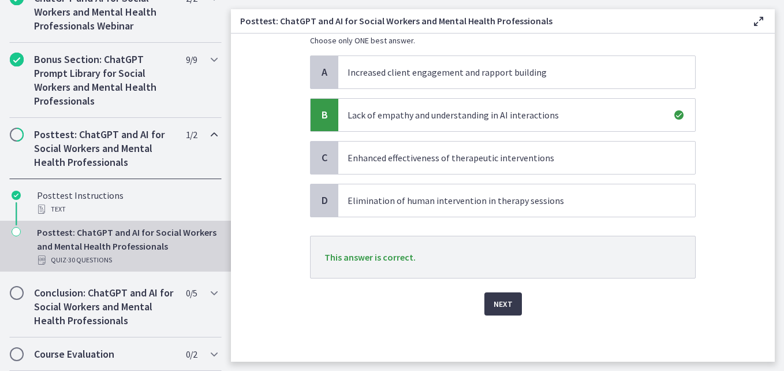
click at [479, 312] on div "Next" at bounding box center [503, 296] width 386 height 37
click at [502, 305] on span "Next" at bounding box center [503, 304] width 19 height 14
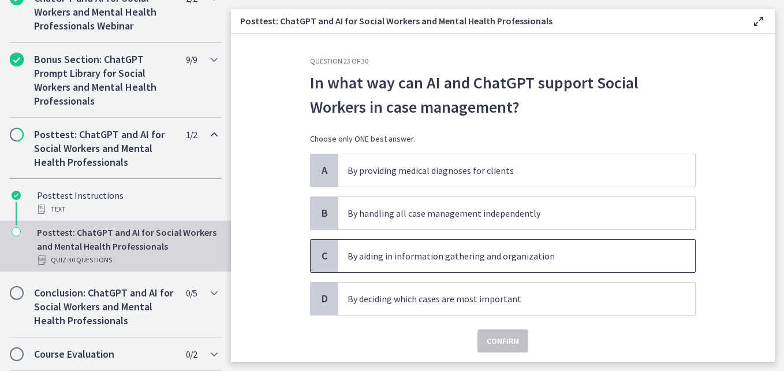
click at [481, 258] on p "By aiding in information gathering and organization" at bounding box center [505, 256] width 315 height 14
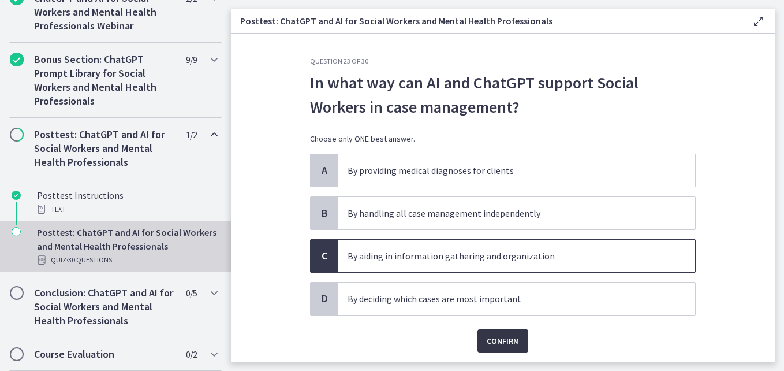
click at [497, 335] on span "Confirm" at bounding box center [503, 341] width 32 height 14
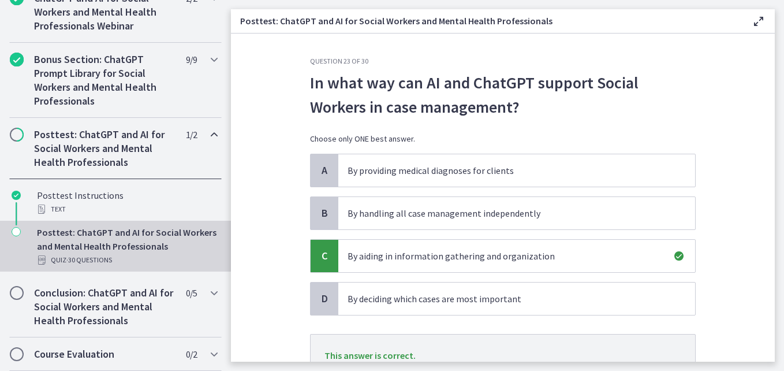
scroll to position [98, 0]
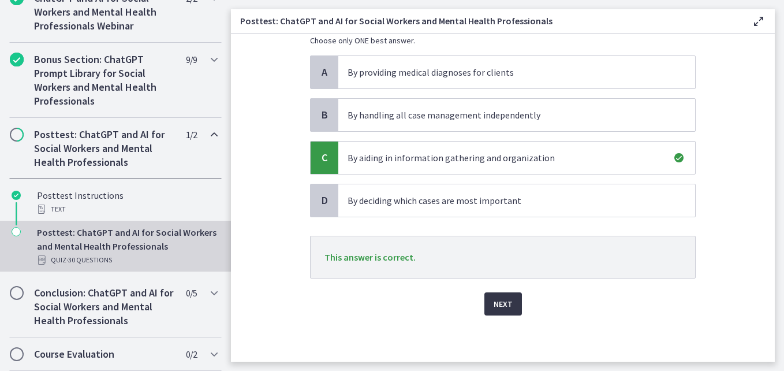
click at [501, 302] on span "Next" at bounding box center [503, 304] width 19 height 14
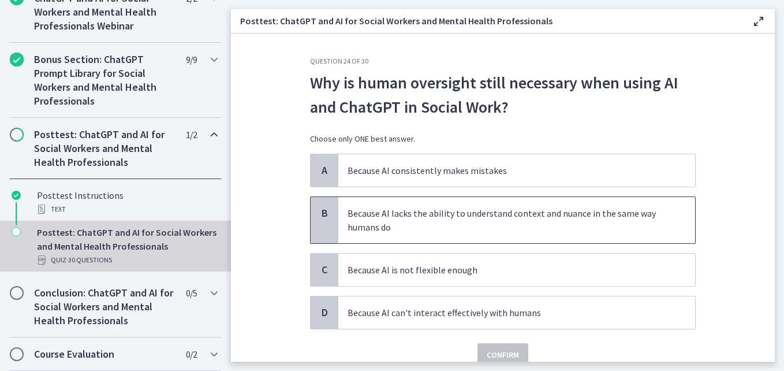
click at [472, 229] on p "Because AI lacks the ability to understand context and nuance in the same way h…" at bounding box center [505, 220] width 315 height 28
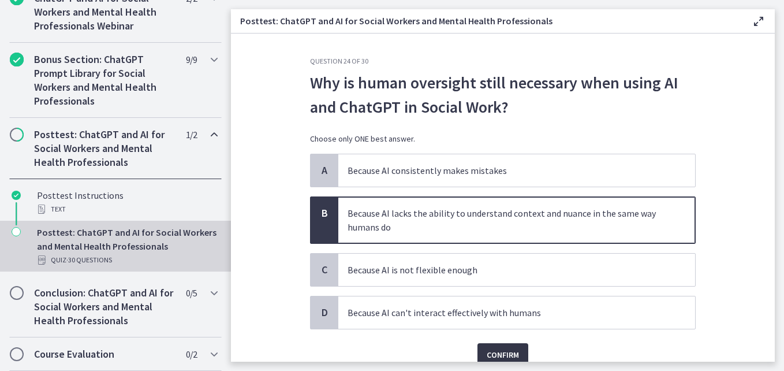
click at [488, 357] on span "Confirm" at bounding box center [503, 355] width 32 height 14
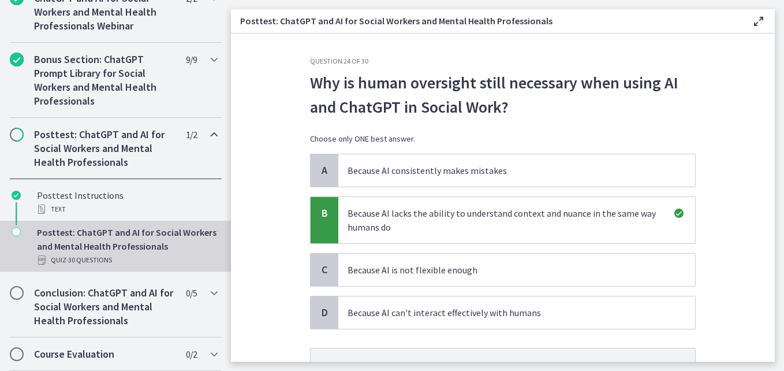
scroll to position [112, 0]
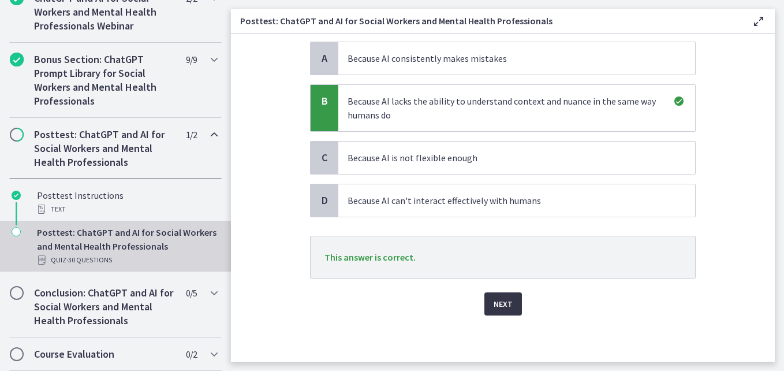
click at [491, 312] on button "Next" at bounding box center [503, 303] width 38 height 23
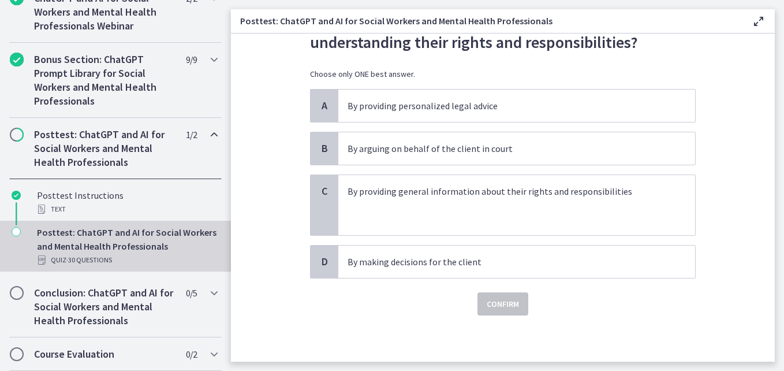
scroll to position [0, 0]
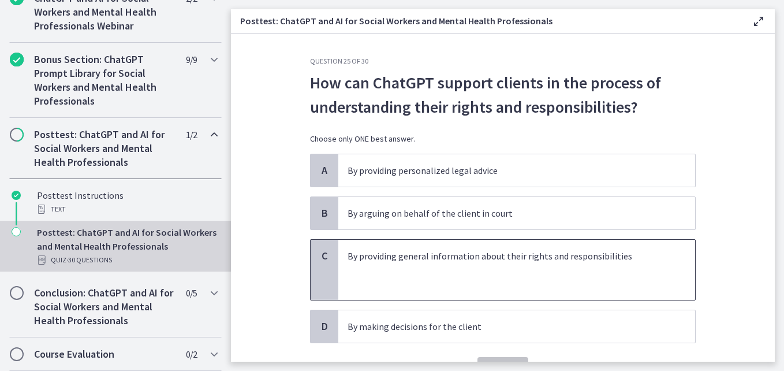
click at [493, 282] on p at bounding box center [505, 284] width 315 height 14
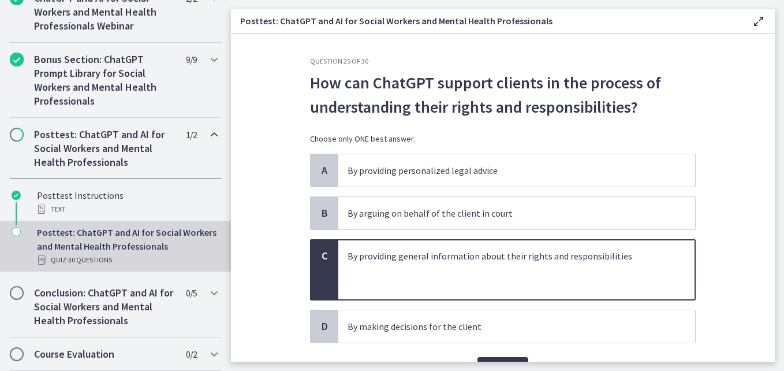
scroll to position [65, 0]
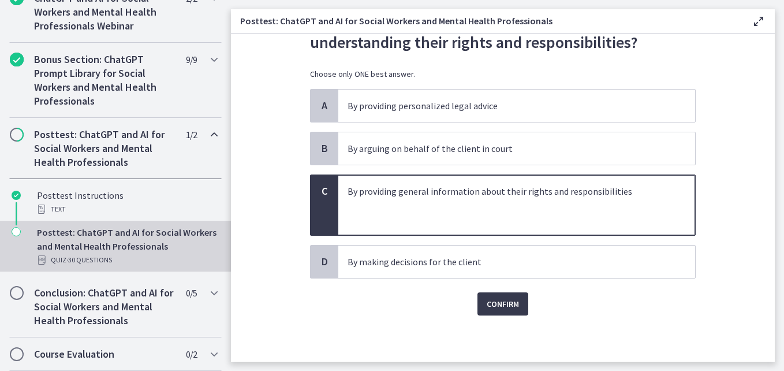
click at [472, 308] on div "Confirm" at bounding box center [503, 296] width 386 height 37
click at [490, 308] on span "Confirm" at bounding box center [503, 304] width 32 height 14
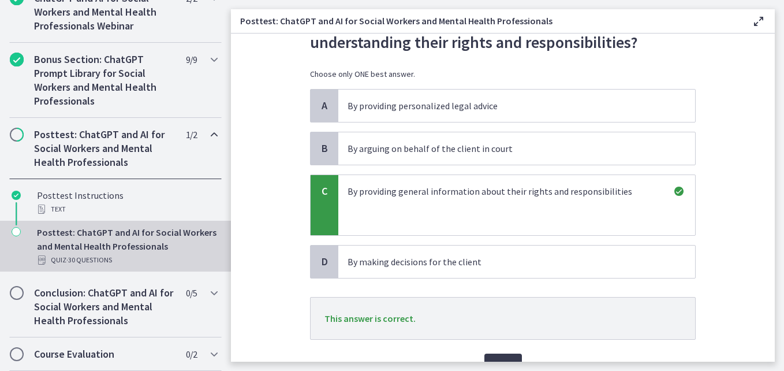
scroll to position [126, 0]
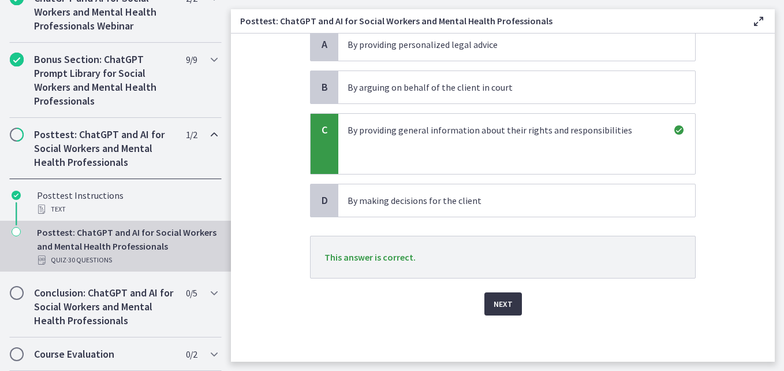
click at [489, 314] on button "Next" at bounding box center [503, 303] width 38 height 23
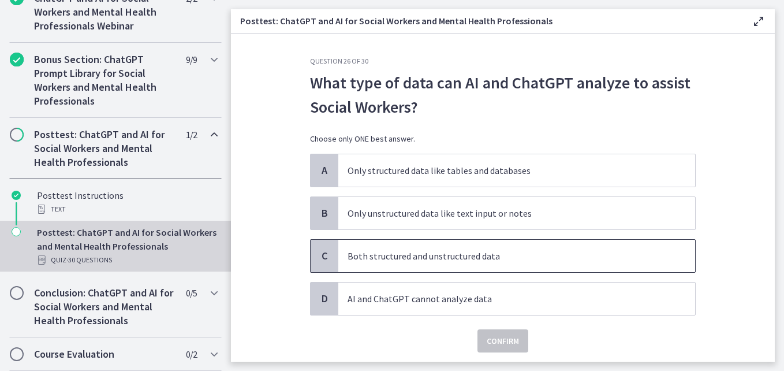
click at [483, 244] on span "Both structured and unstructured data" at bounding box center [516, 256] width 357 height 32
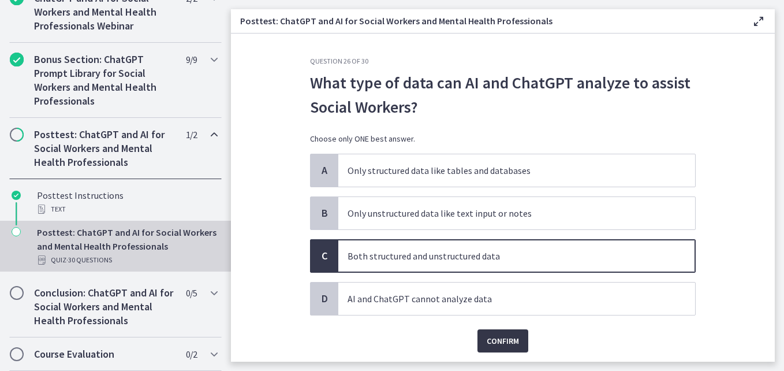
click at [515, 331] on button "Confirm" at bounding box center [503, 340] width 51 height 23
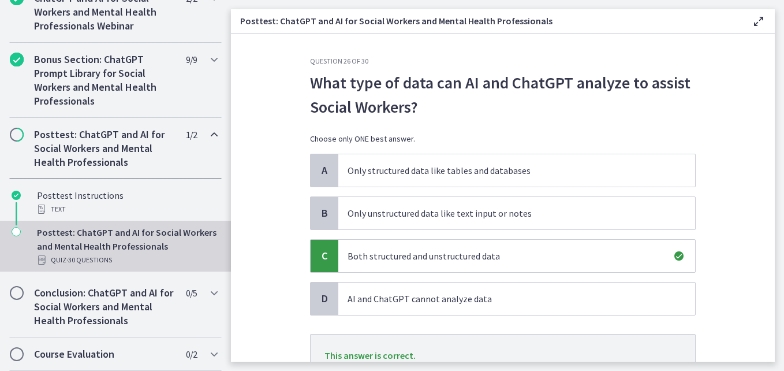
scroll to position [89, 0]
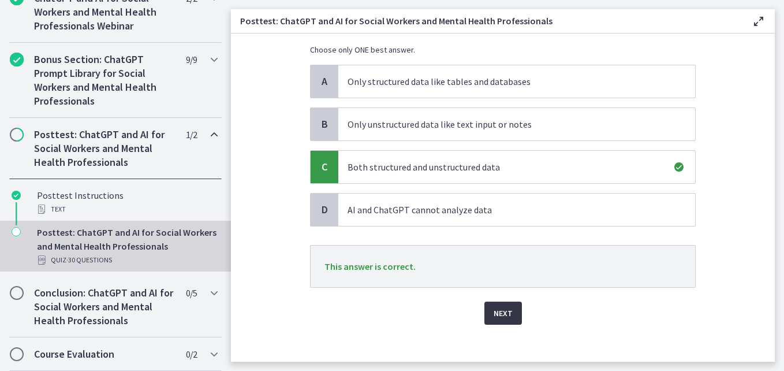
click at [512, 307] on button "Next" at bounding box center [503, 312] width 38 height 23
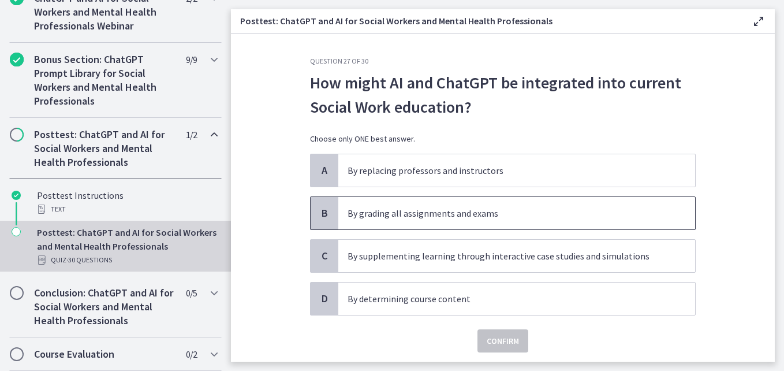
click at [463, 208] on p "By grading all assignments and exams" at bounding box center [505, 213] width 315 height 14
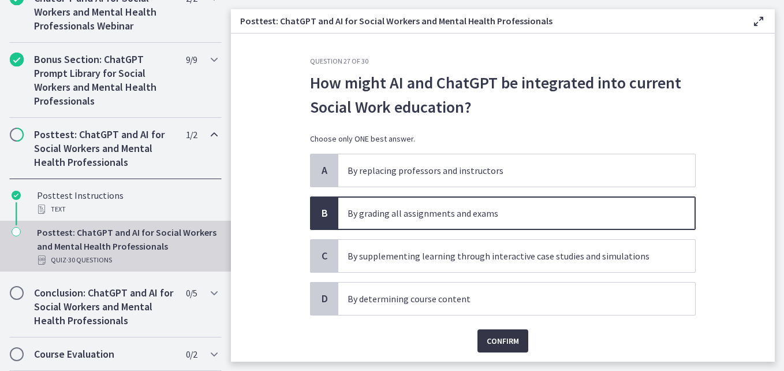
click at [478, 333] on button "Confirm" at bounding box center [503, 340] width 51 height 23
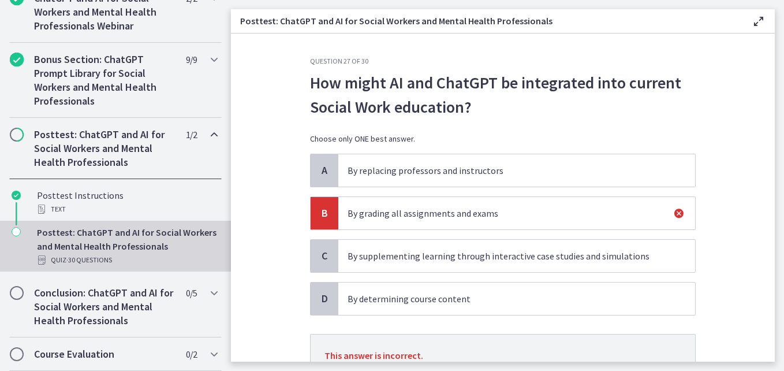
scroll to position [98, 0]
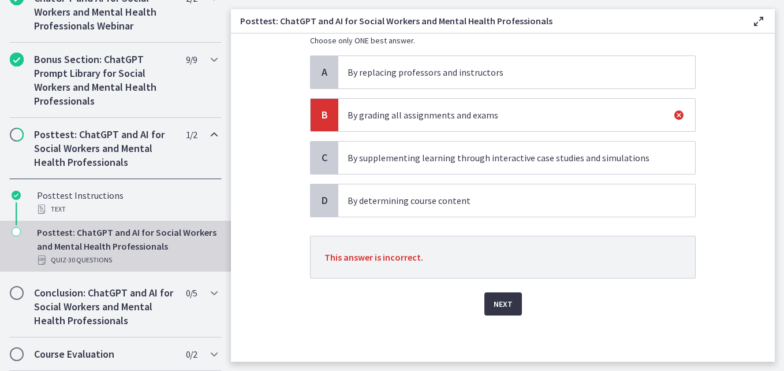
click at [497, 303] on span "Next" at bounding box center [503, 304] width 19 height 14
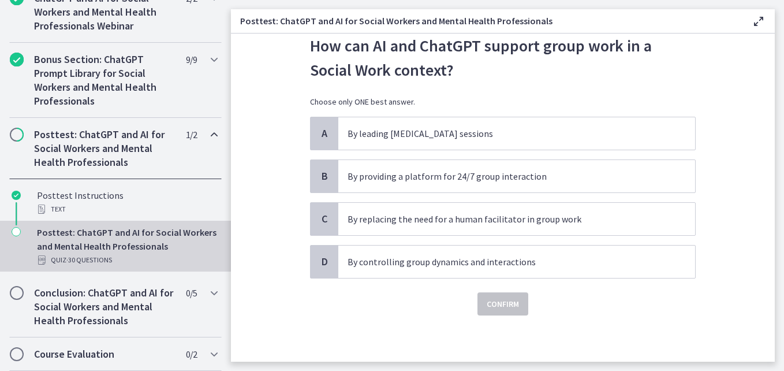
scroll to position [0, 0]
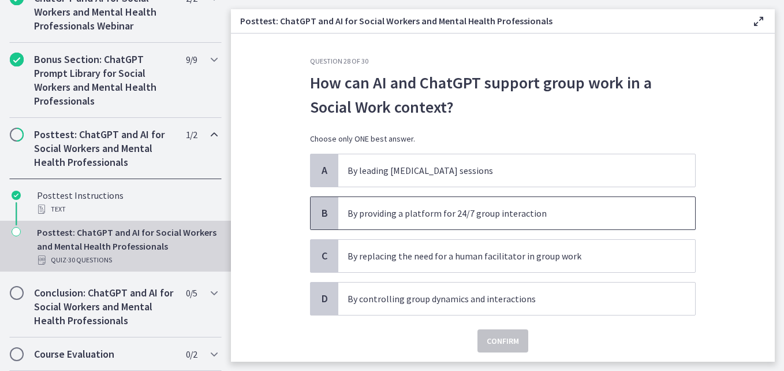
click at [445, 211] on p "By providing a platform for 24/7 group interaction" at bounding box center [505, 213] width 315 height 14
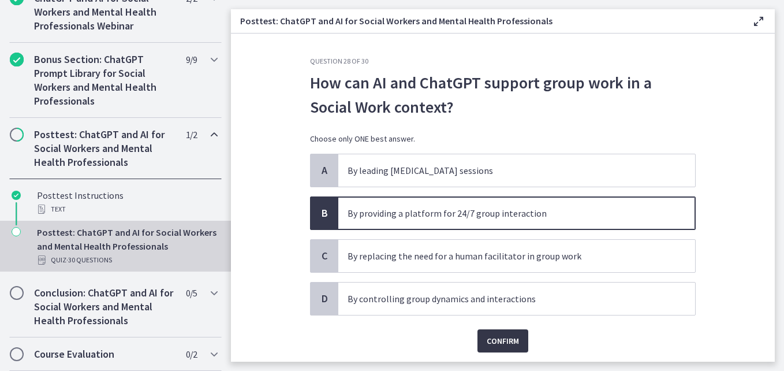
click at [498, 343] on span "Confirm" at bounding box center [503, 341] width 32 height 14
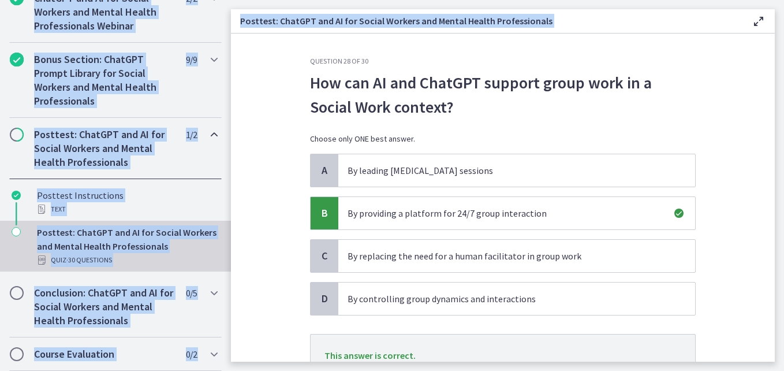
drag, startPoint x: 775, startPoint y: 153, endPoint x: 786, endPoint y: 234, distance: 82.2
click at [784, 234] on html "Skip to main content Go to Dashboard Go to Dashboard Go to Dashboard ChatGPT an…" at bounding box center [392, 185] width 784 height 371
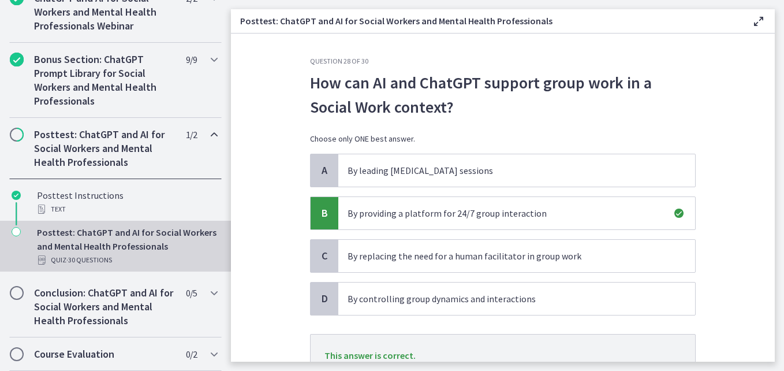
drag, startPoint x: 786, startPoint y: 234, endPoint x: 772, endPoint y: 258, distance: 26.9
click at [772, 258] on section "Question 28 of 30 How can AI and ChatGPT support group work in a Social Work co…" at bounding box center [503, 197] width 544 height 328
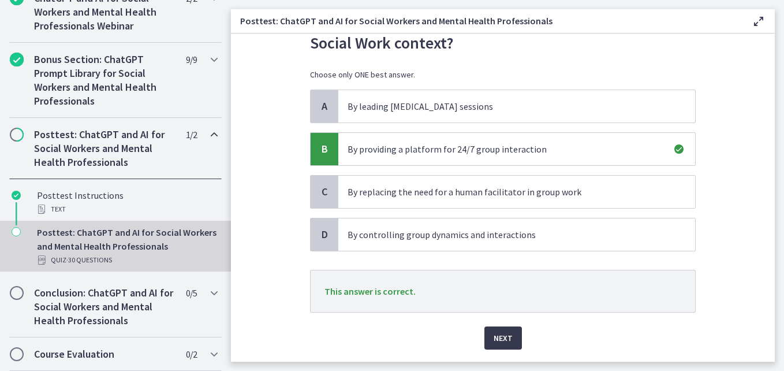
scroll to position [87, 0]
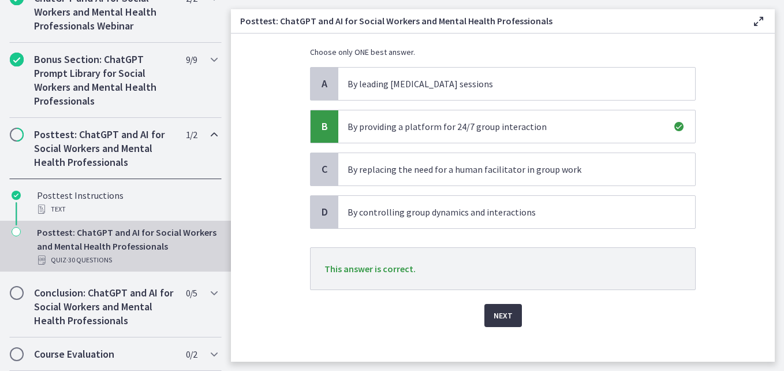
click at [501, 306] on button "Next" at bounding box center [503, 315] width 38 height 23
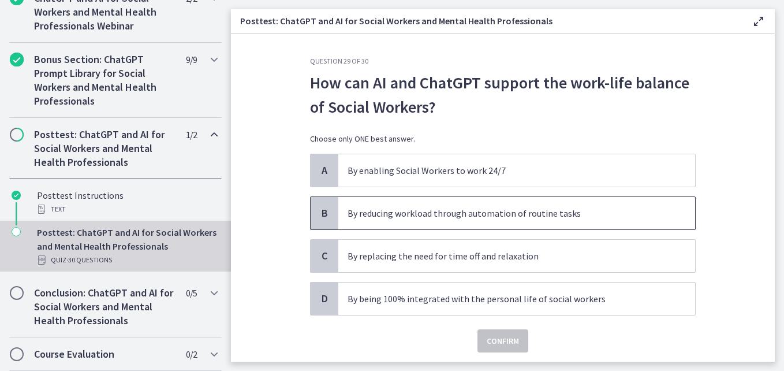
click at [416, 211] on p "By reducing workload through automation of routine tasks" at bounding box center [505, 213] width 315 height 14
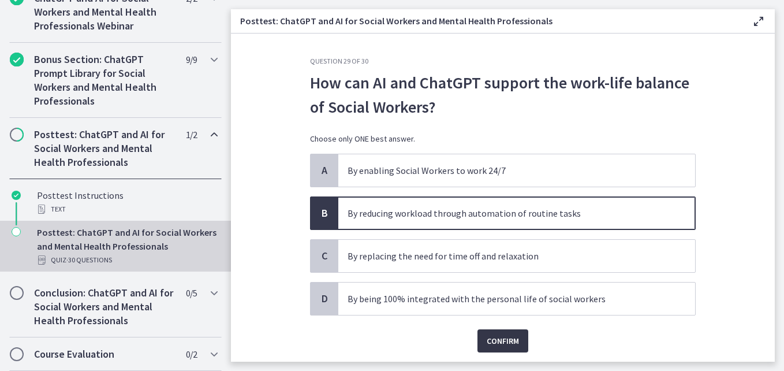
click at [489, 342] on span "Confirm" at bounding box center [503, 341] width 32 height 14
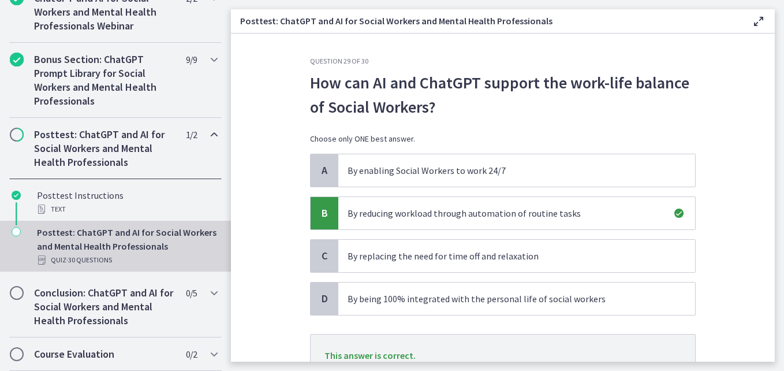
scroll to position [98, 0]
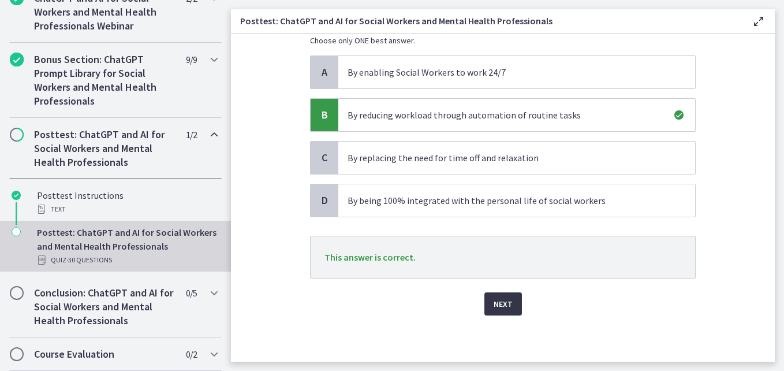
click at [513, 304] on button "Next" at bounding box center [503, 303] width 38 height 23
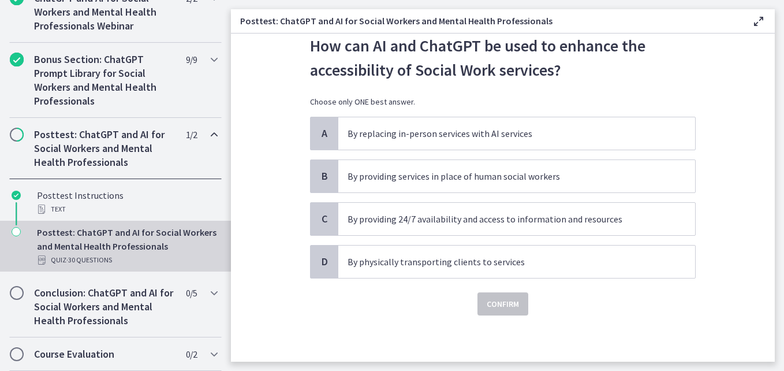
scroll to position [0, 0]
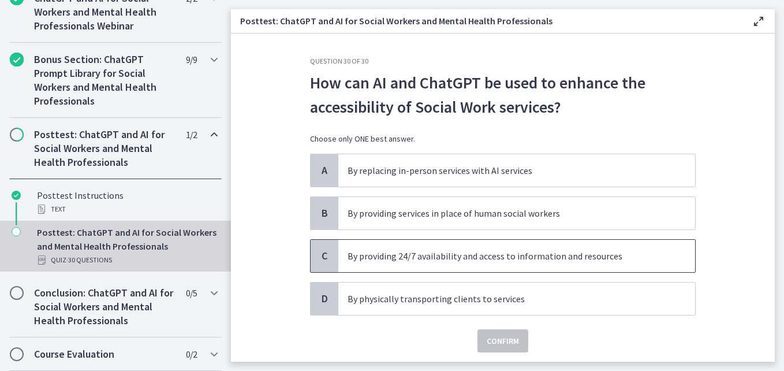
click at [472, 261] on p "By providing 24/7 availability and access to information and resources" at bounding box center [505, 256] width 315 height 14
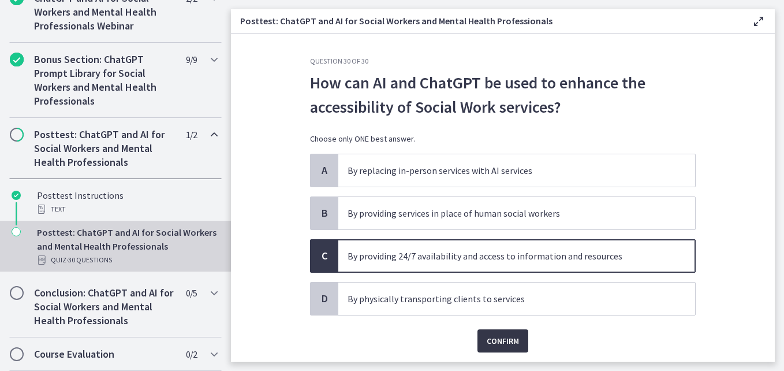
click at [501, 337] on span "Confirm" at bounding box center [503, 341] width 32 height 14
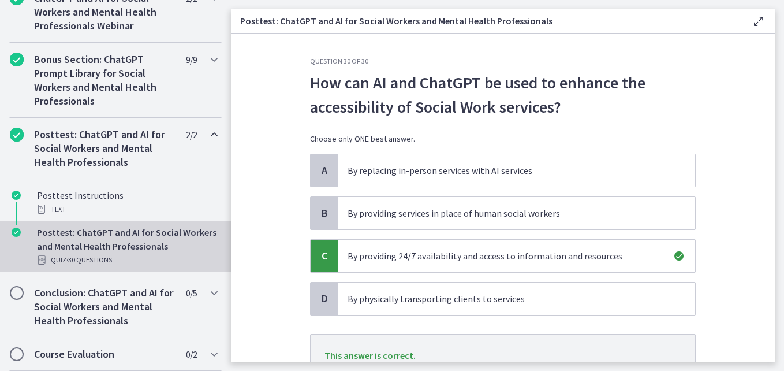
scroll to position [98, 0]
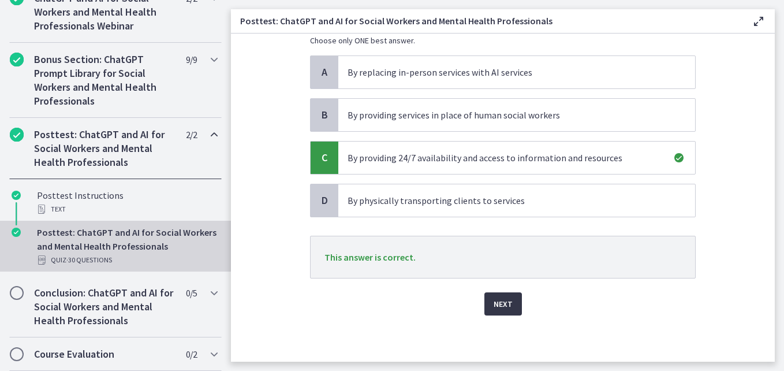
click at [505, 295] on button "Next" at bounding box center [503, 303] width 38 height 23
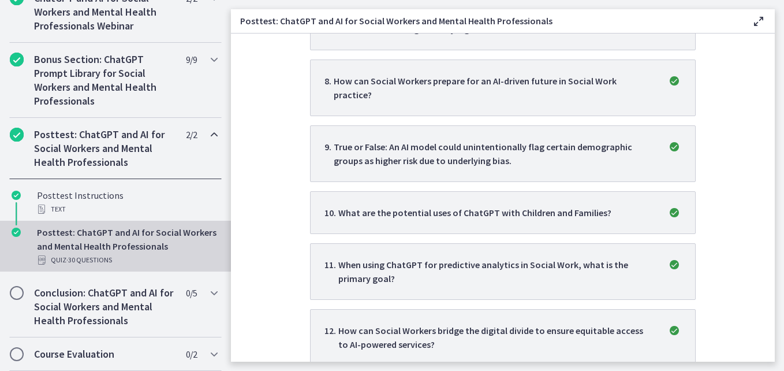
scroll to position [0, 0]
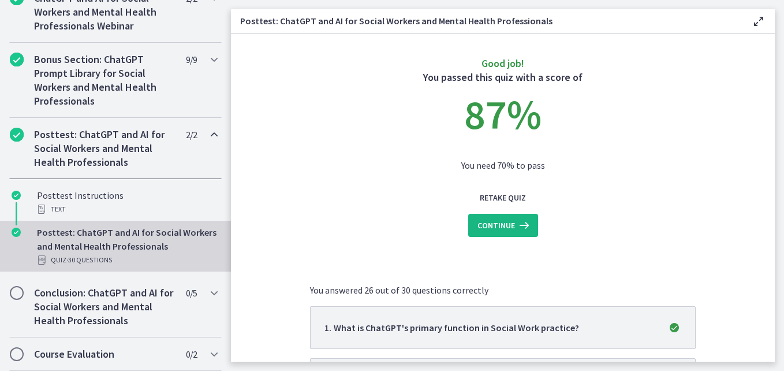
click at [523, 221] on icon at bounding box center [523, 225] width 16 height 14
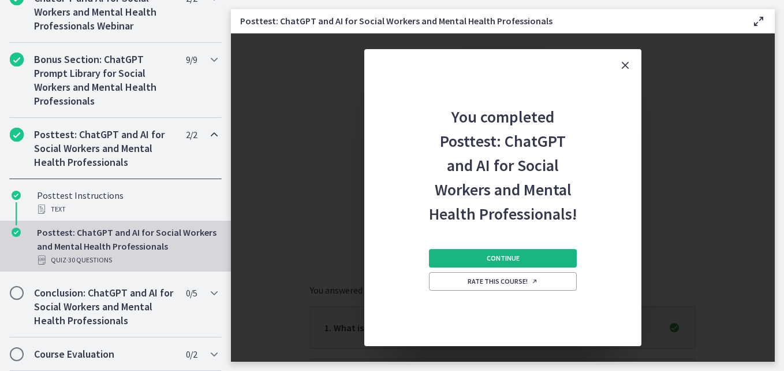
click at [533, 261] on button "Continue" at bounding box center [503, 258] width 148 height 18
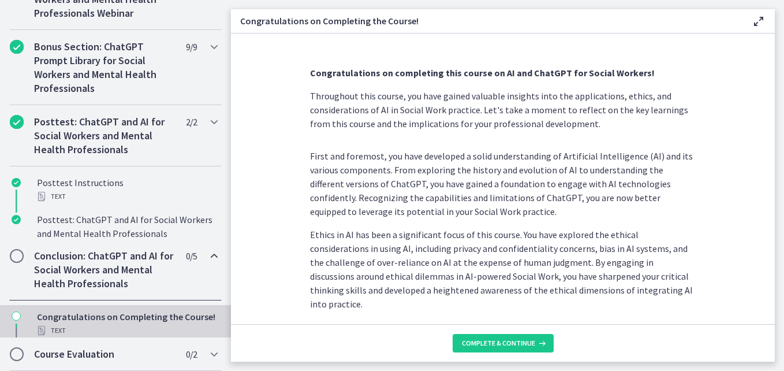
scroll to position [714, 0]
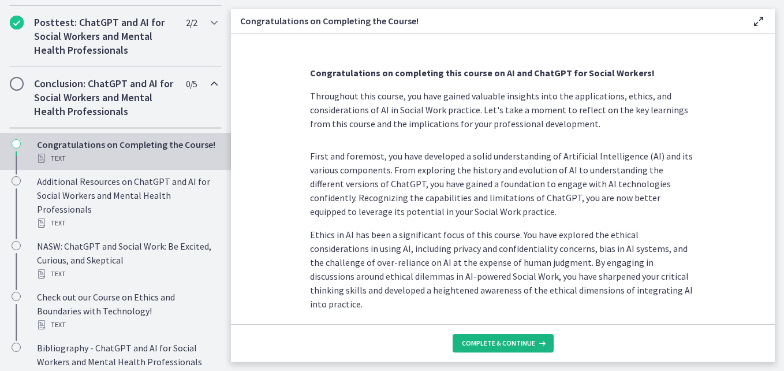
click at [513, 345] on span "Complete & continue" at bounding box center [498, 342] width 73 height 9
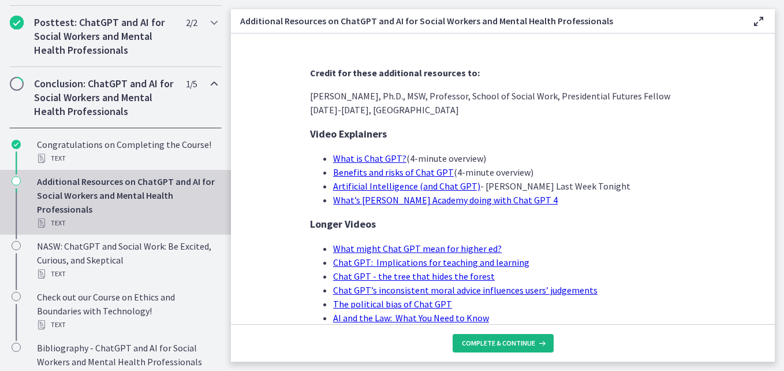
click at [513, 345] on span "Complete & continue" at bounding box center [498, 342] width 73 height 9
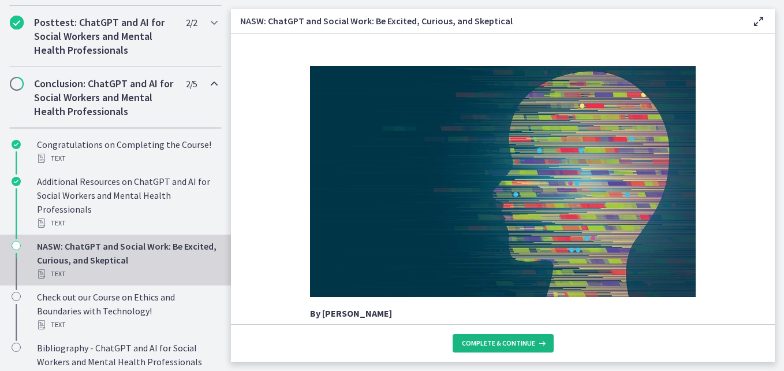
click at [513, 345] on span "Complete & continue" at bounding box center [498, 342] width 73 height 9
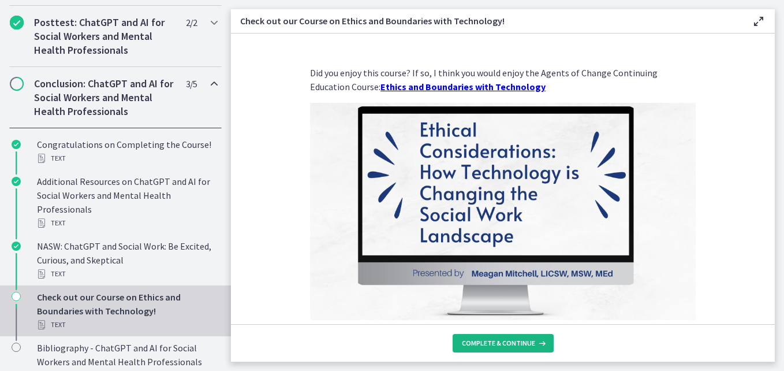
click at [513, 345] on span "Complete & continue" at bounding box center [498, 342] width 73 height 9
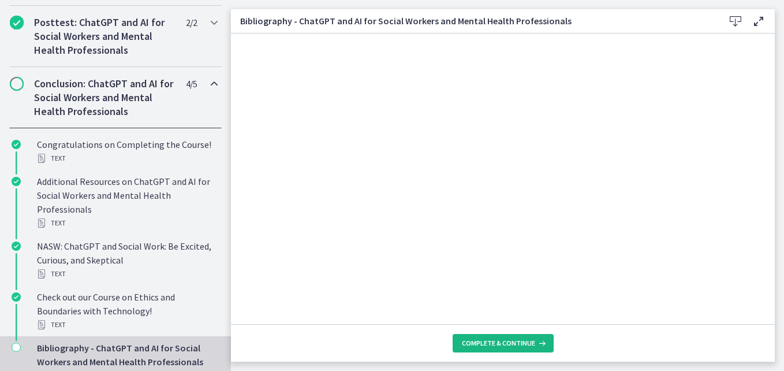
click at [513, 345] on span "Complete & continue" at bounding box center [498, 342] width 73 height 9
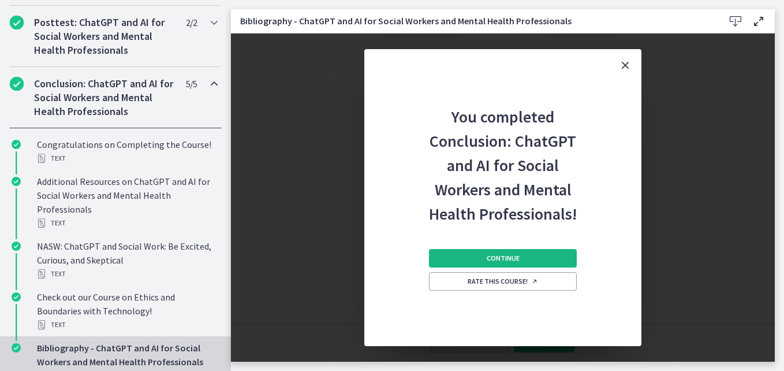
click at [531, 259] on button "Continue" at bounding box center [503, 258] width 148 height 18
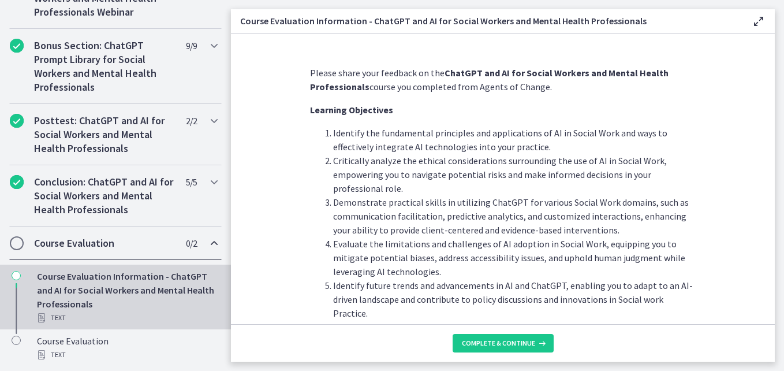
scroll to position [629, 0]
click at [476, 345] on span "Complete & continue" at bounding box center [498, 342] width 73 height 9
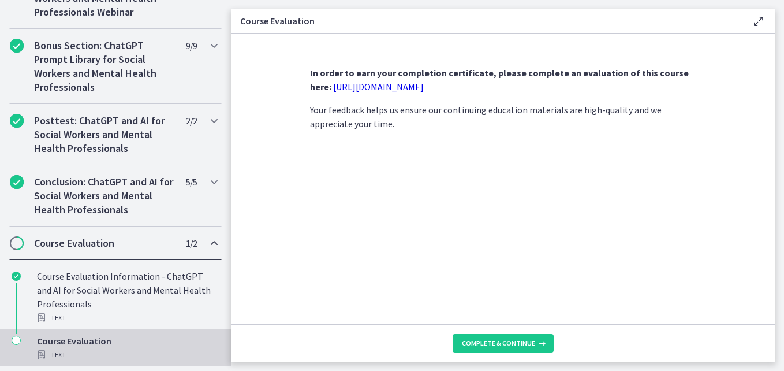
click at [374, 87] on link "https://forms.gle/jm1zbfhChZ2exBv78" at bounding box center [378, 87] width 91 height 12
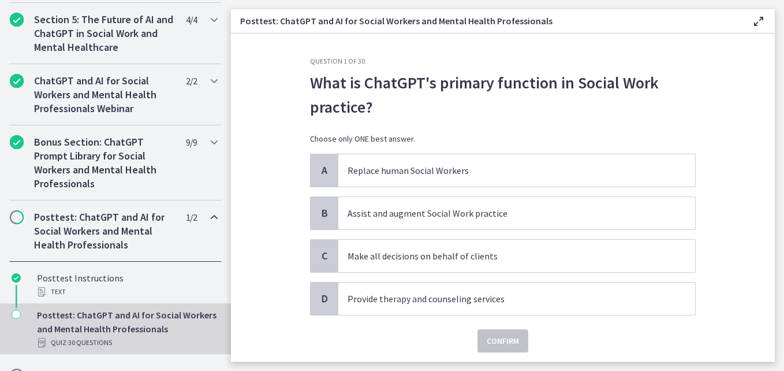
scroll to position [576, 0]
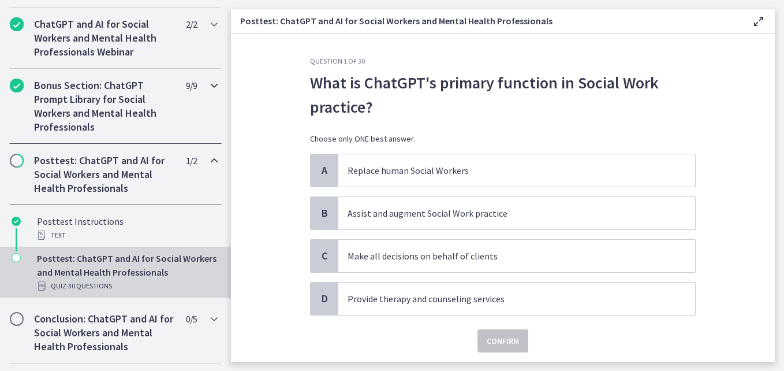
click at [152, 134] on h2 "Bonus Section: ChatGPT Prompt Library for Social Workers and Mental Health Prof…" at bounding box center [104, 106] width 141 height 55
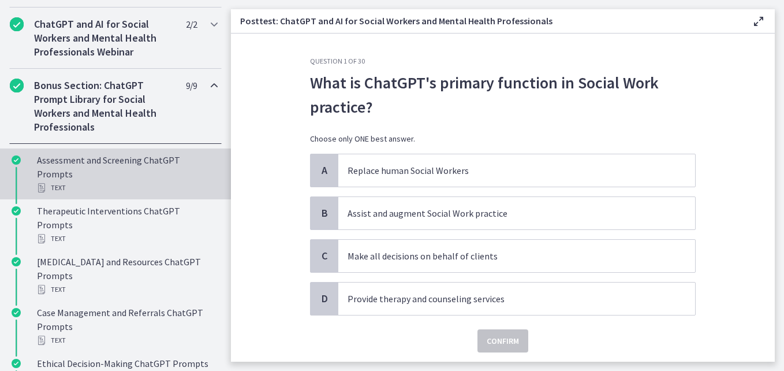
click at [155, 180] on div "Assessment and Screening ChatGPT Prompts Text" at bounding box center [127, 174] width 180 height 42
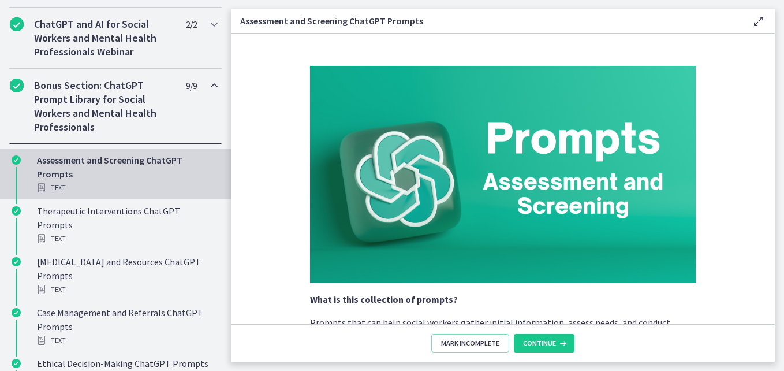
scroll to position [1090, 0]
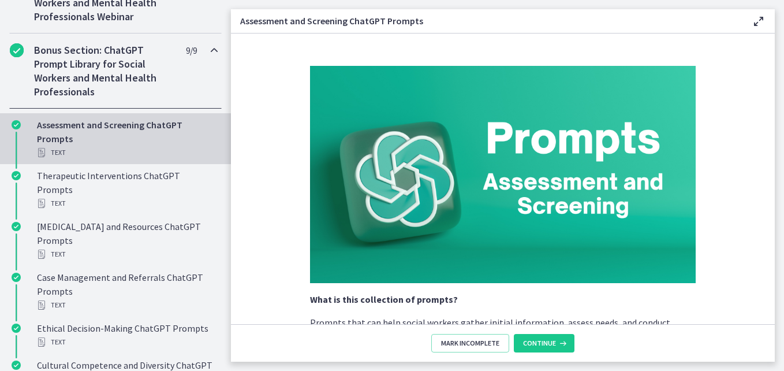
scroll to position [588, 0]
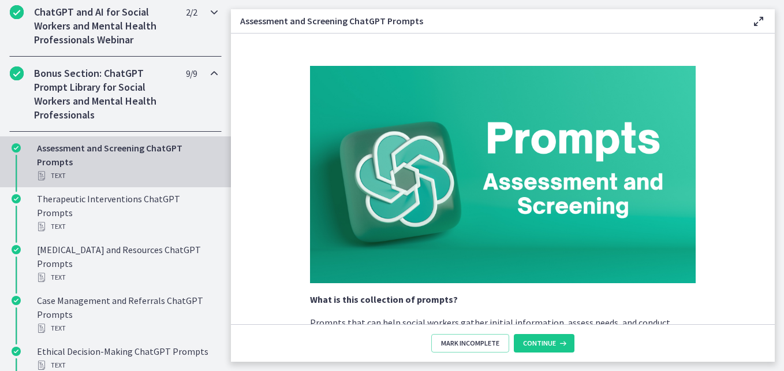
click at [150, 33] on h2 "ChatGPT and AI for Social Workers and Mental Health Professionals Webinar" at bounding box center [104, 26] width 141 height 42
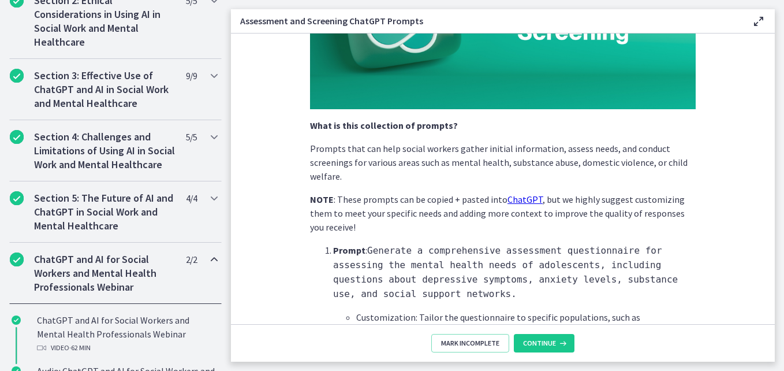
scroll to position [344, 0]
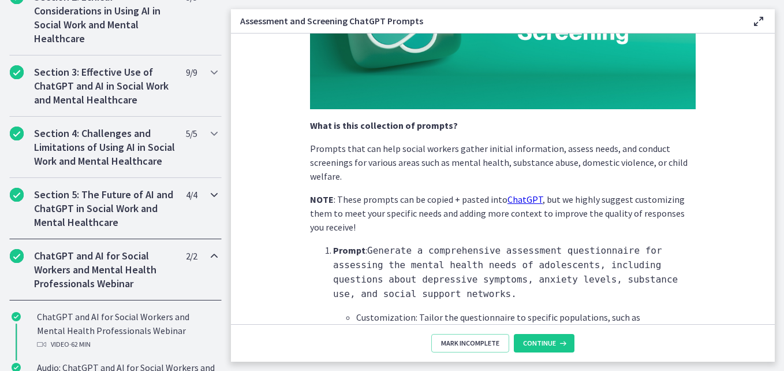
click at [162, 226] on h2 "Section 5: The Future of AI and ChatGPT in Social Work and Mental Healthcare" at bounding box center [104, 209] width 141 height 42
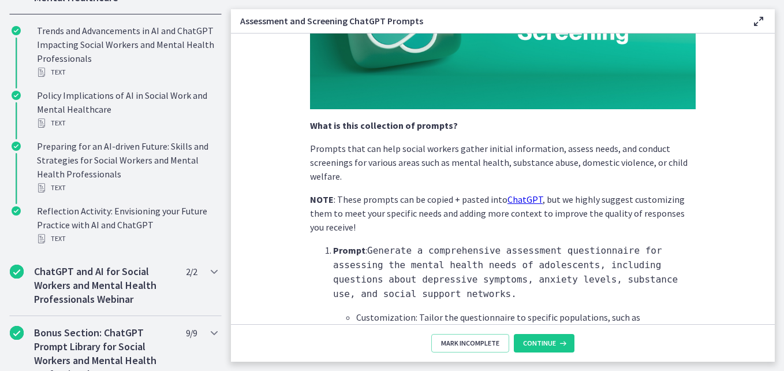
scroll to position [571, 0]
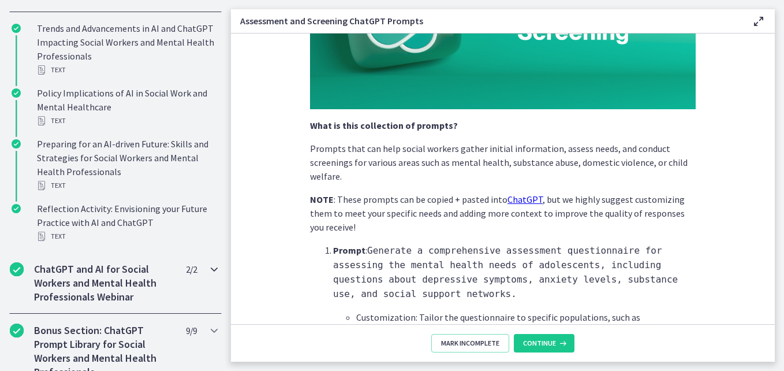
click at [139, 304] on h2 "ChatGPT and AI for Social Workers and Mental Health Professionals Webinar" at bounding box center [104, 283] width 141 height 42
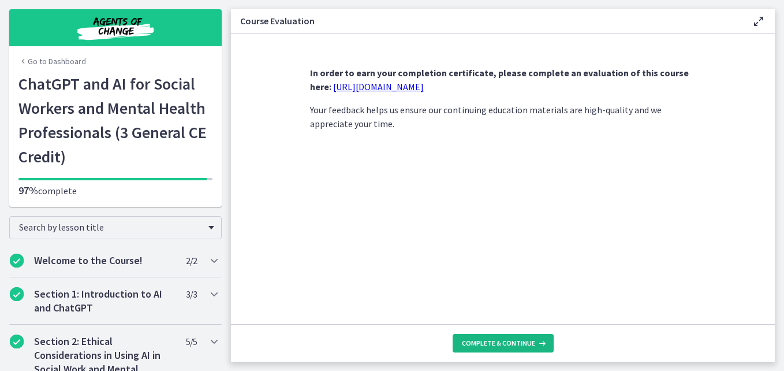
click at [505, 346] on span "Complete & continue" at bounding box center [498, 342] width 73 height 9
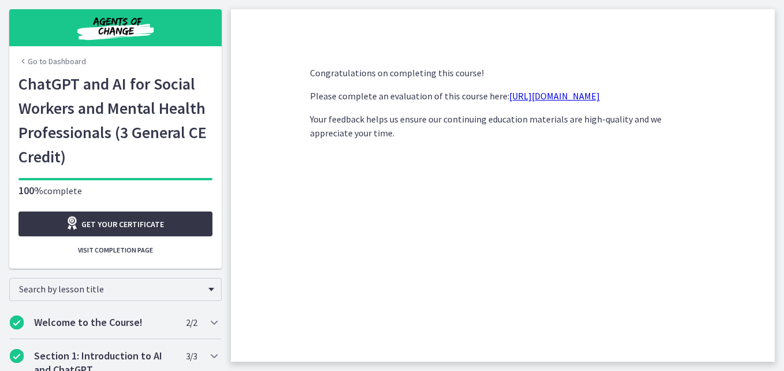
click at [104, 224] on span "Get your certificate" at bounding box center [122, 224] width 83 height 14
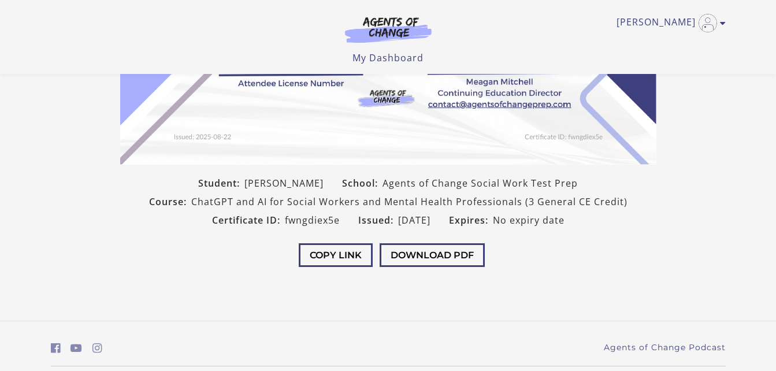
scroll to position [240, 0]
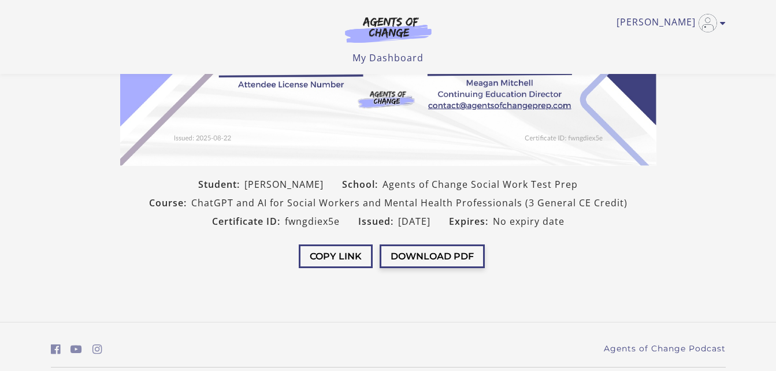
click at [460, 255] on button "Download PDF" at bounding box center [431, 256] width 105 height 24
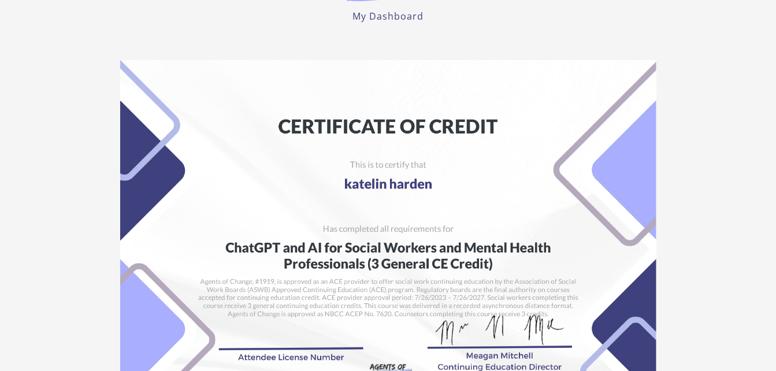
scroll to position [0, 0]
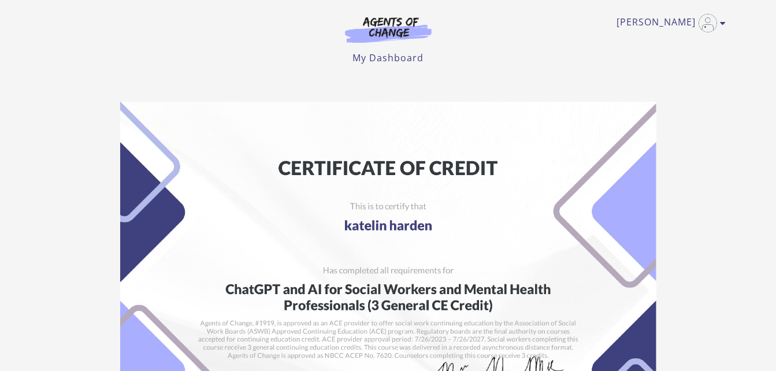
click at [230, 291] on img at bounding box center [388, 291] width 536 height 378
drag, startPoint x: 230, startPoint y: 291, endPoint x: 372, endPoint y: 294, distance: 142.7
click at [372, 294] on img at bounding box center [388, 291] width 536 height 378
drag, startPoint x: 372, startPoint y: 294, endPoint x: 191, endPoint y: 193, distance: 207.6
click at [191, 193] on img at bounding box center [388, 291] width 536 height 378
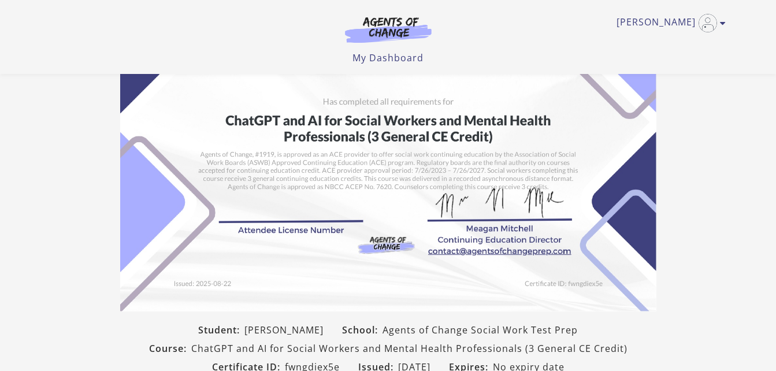
scroll to position [92, 0]
